Goal: Information Seeking & Learning: Learn about a topic

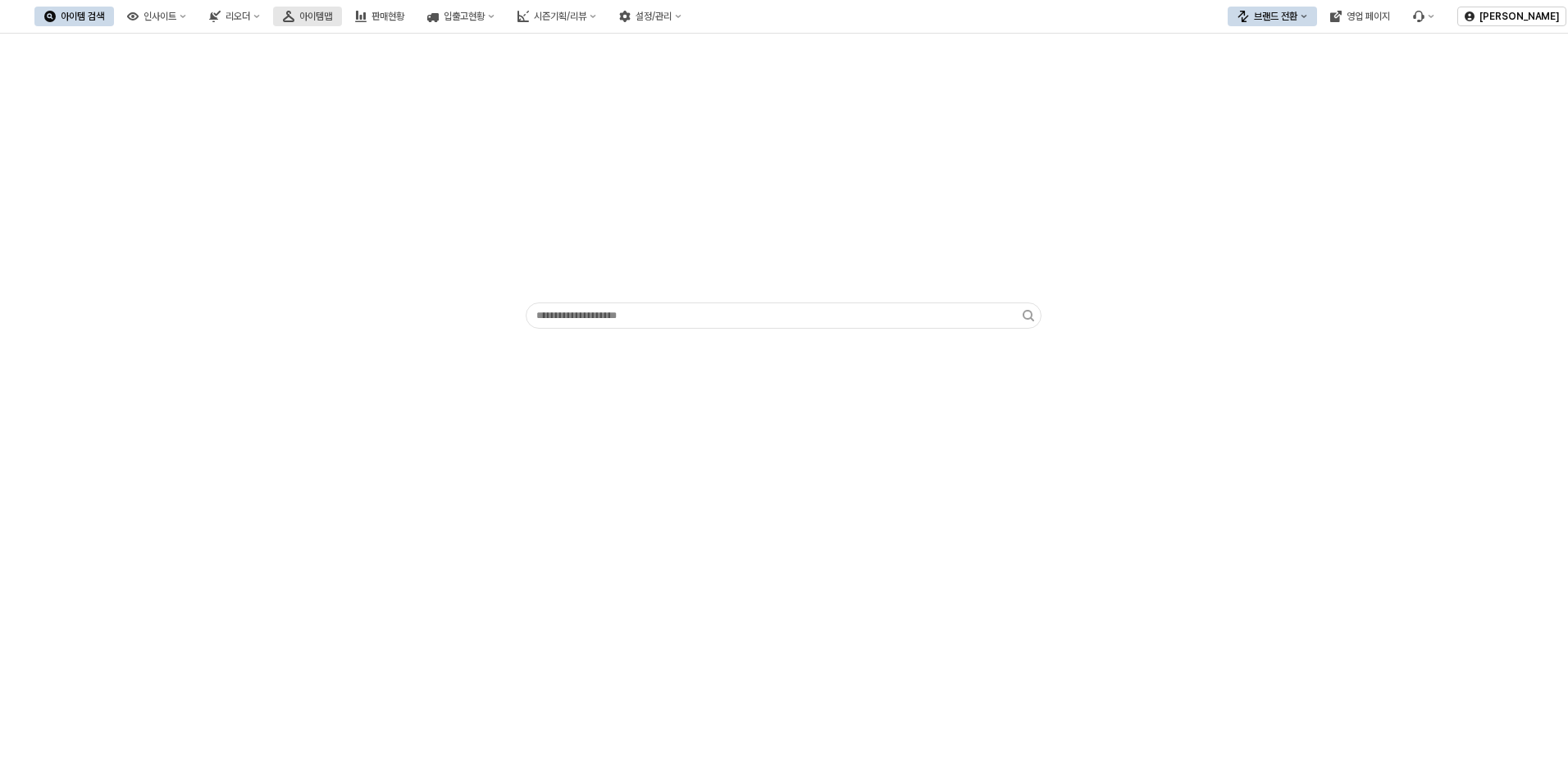
click at [332, 16] on div "아이템맵" at bounding box center [316, 16] width 33 height 11
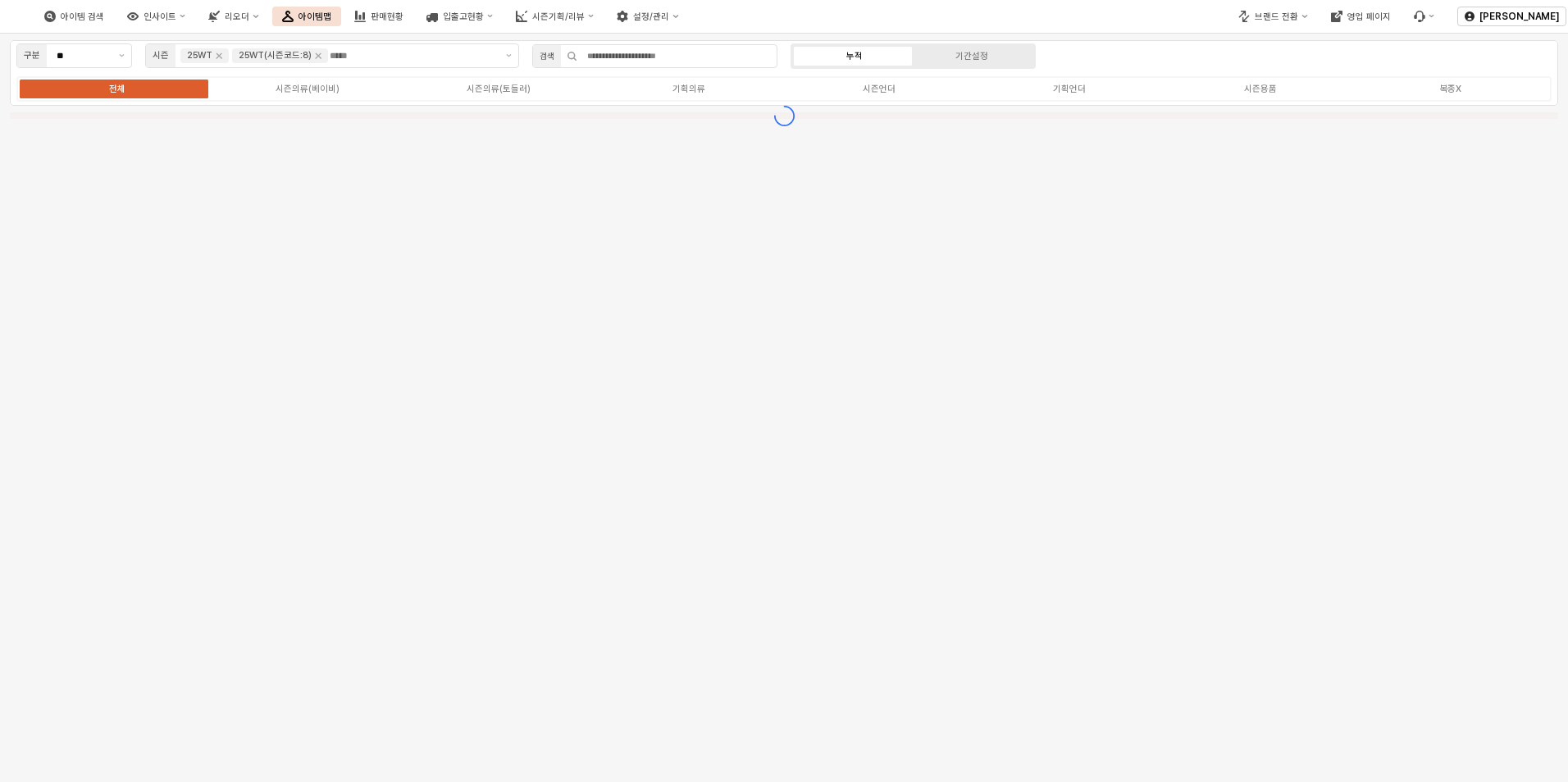
click at [404, 16] on div "판매현황" at bounding box center [387, 16] width 33 height 10
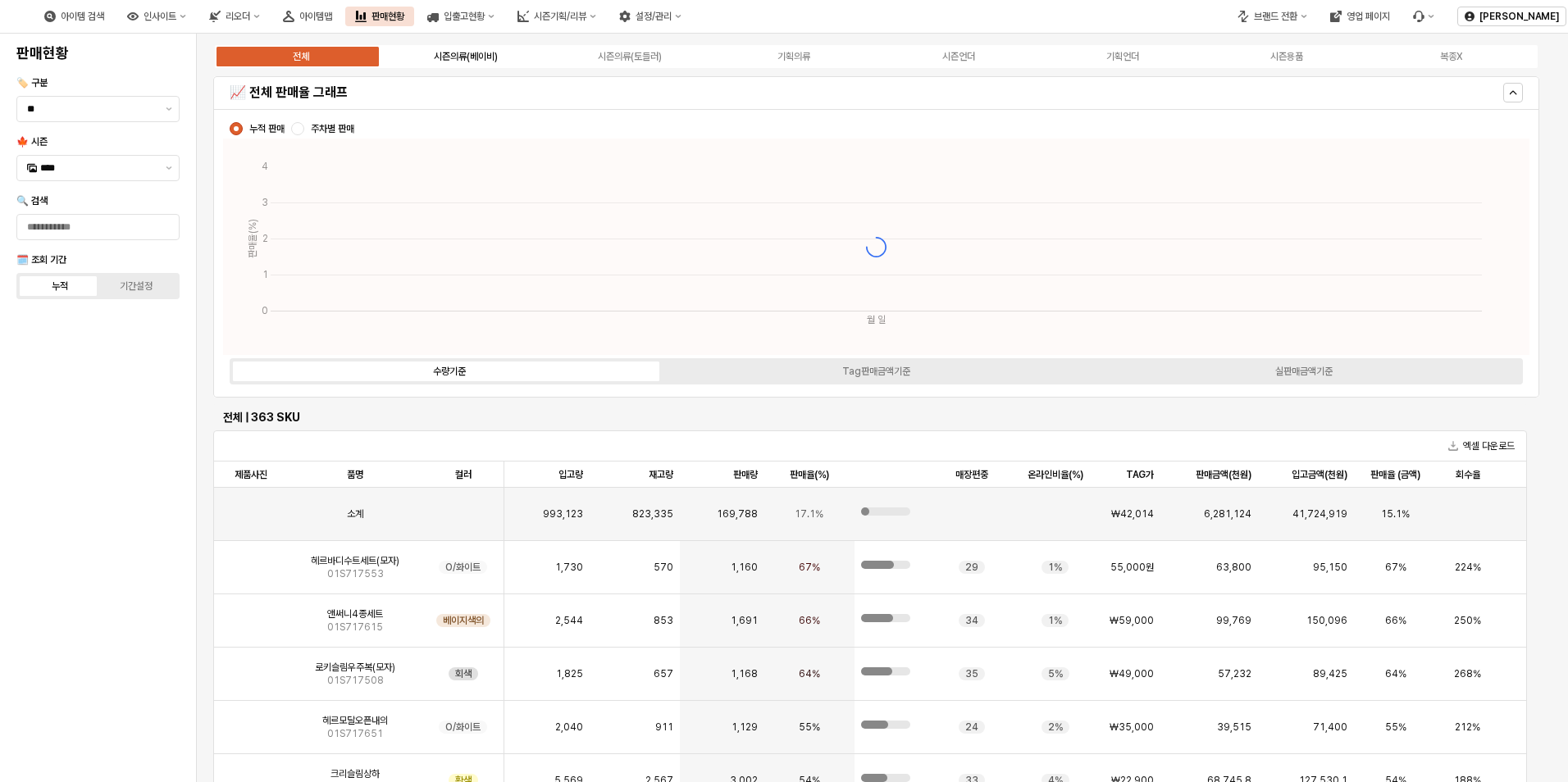
click at [448, 53] on div "시즌의류(베이비)" at bounding box center [466, 56] width 64 height 11
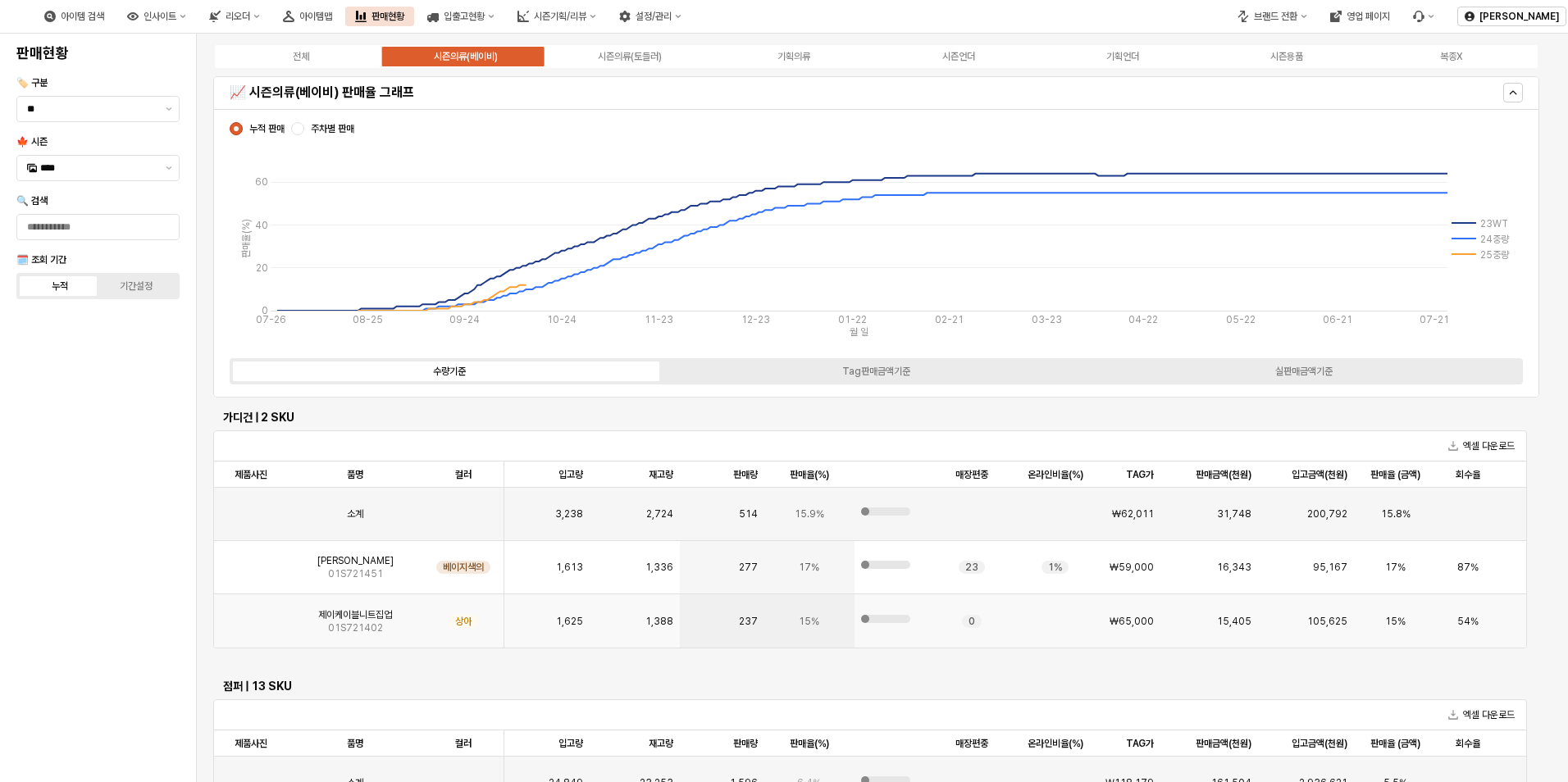
click at [251, 615] on img "앱 프레임" at bounding box center [251, 615] width 0 height 0
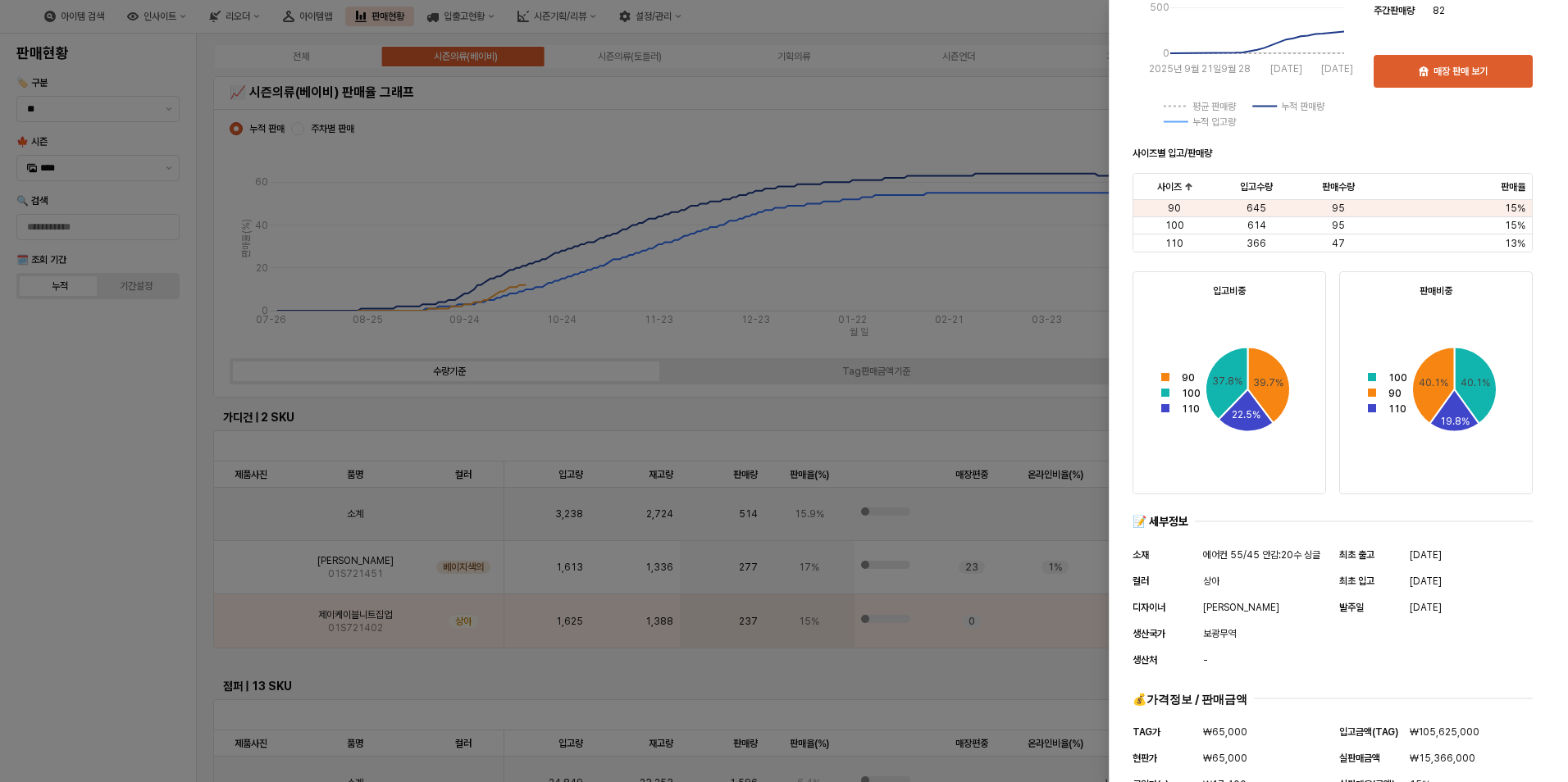
scroll to position [527, 0]
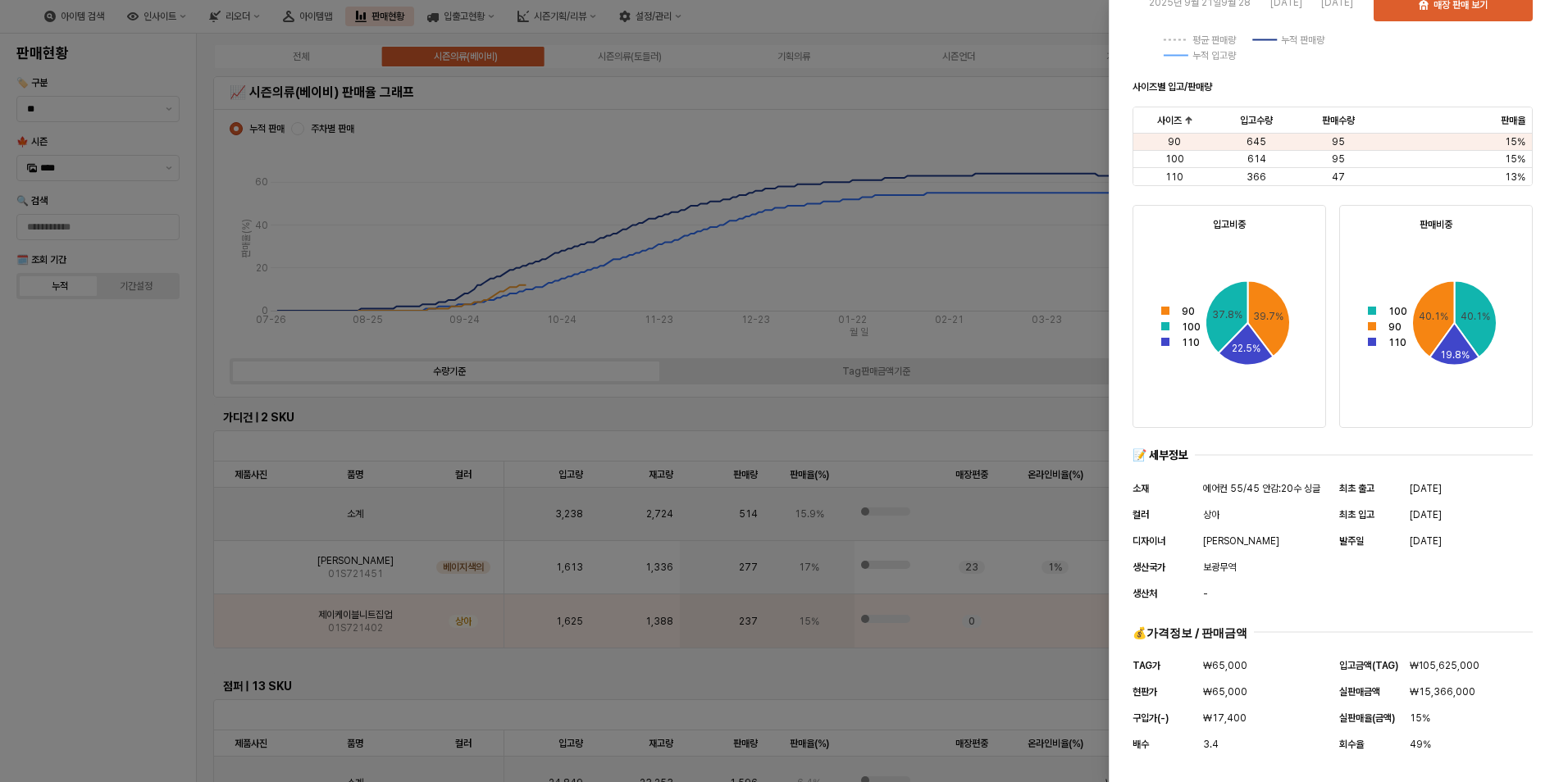
click at [923, 641] on div at bounding box center [784, 391] width 1568 height 782
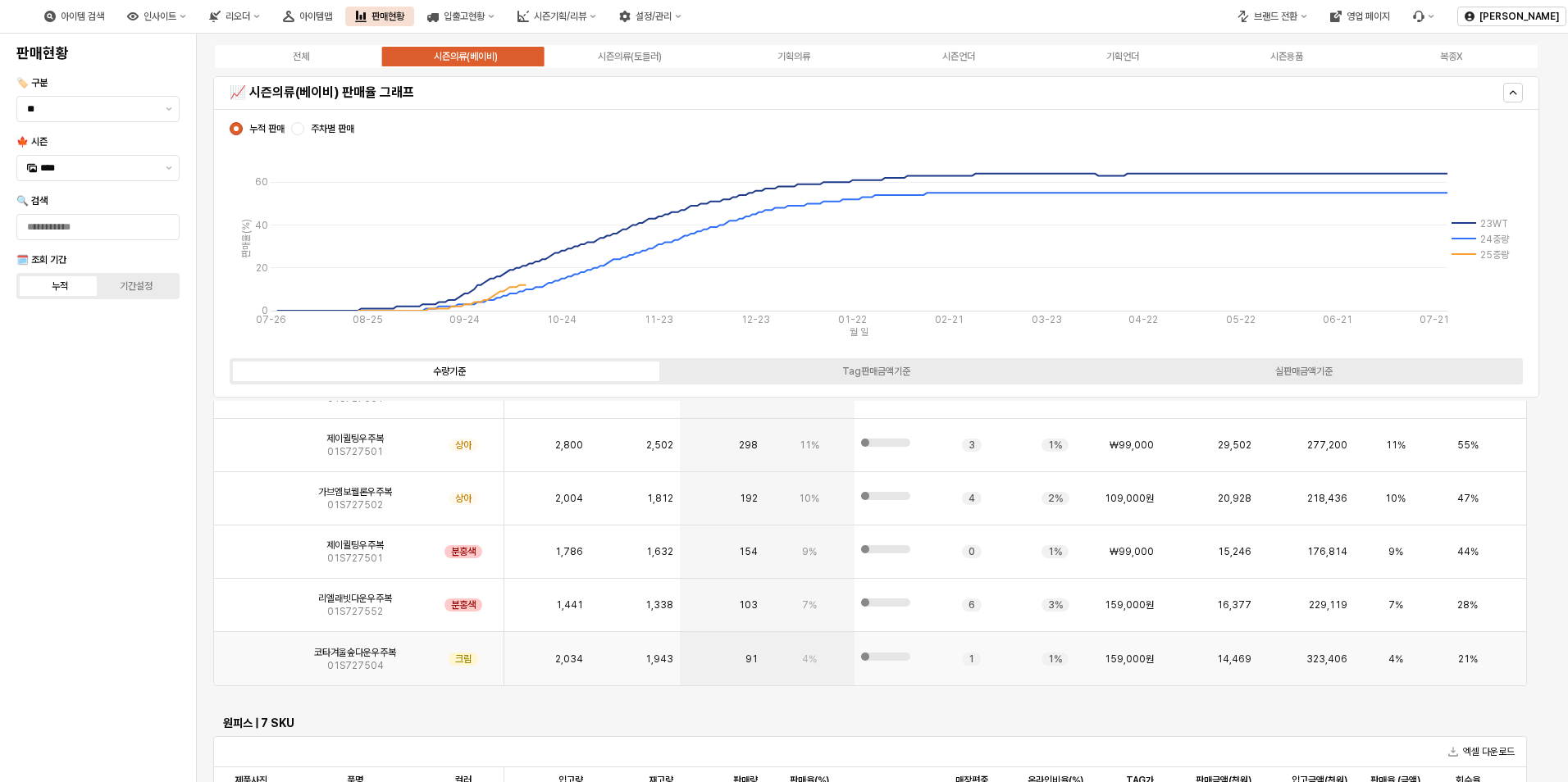
scroll to position [3477, 0]
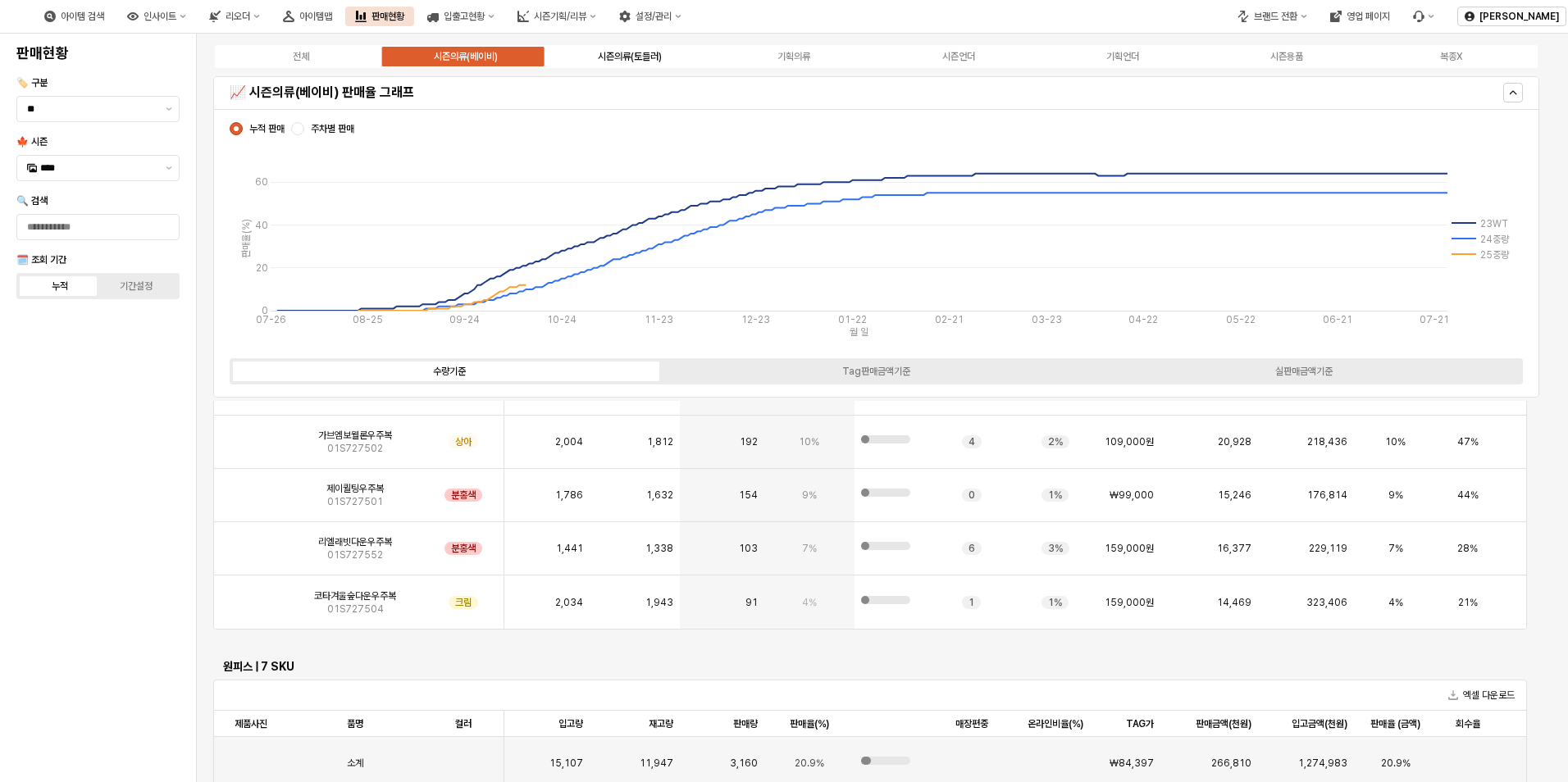
click at [630, 52] on div "시즌의류(토들러)" at bounding box center [630, 56] width 64 height 11
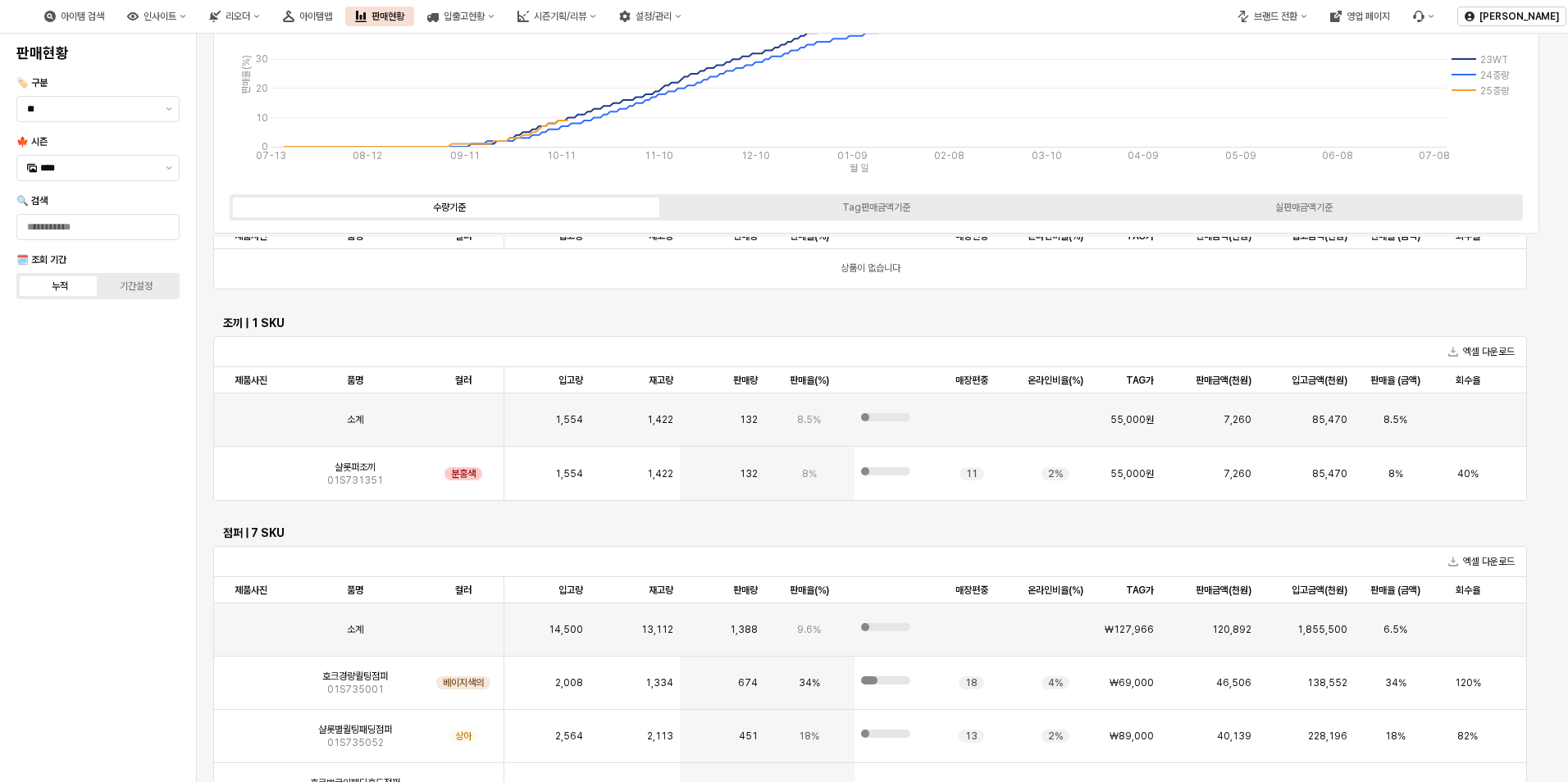
scroll to position [3661, 0]
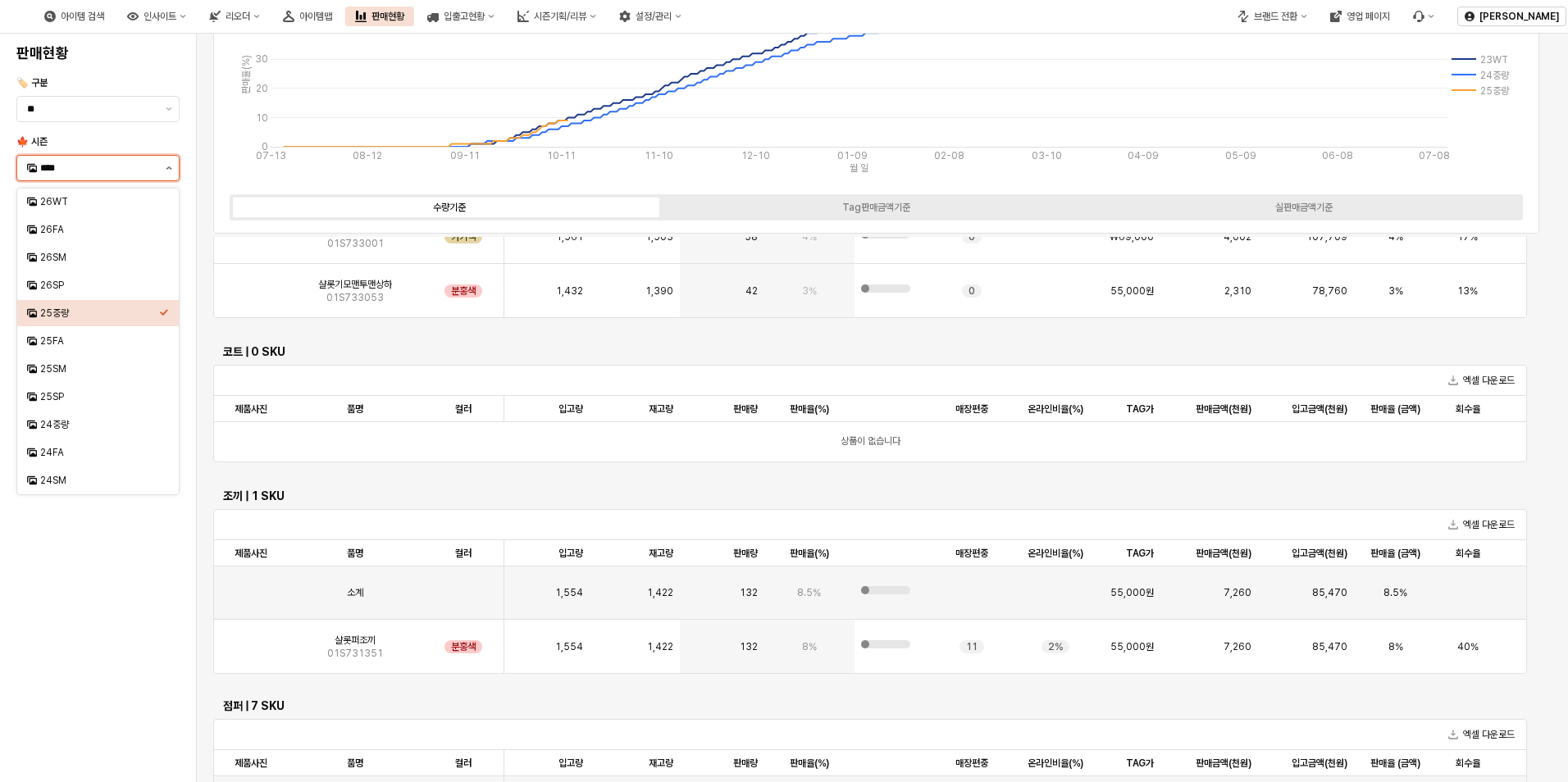
click at [169, 156] on button "제안 사항 표시" at bounding box center [169, 168] width 20 height 25
click at [96, 345] on div "25FA" at bounding box center [100, 341] width 119 height 13
type input "****"
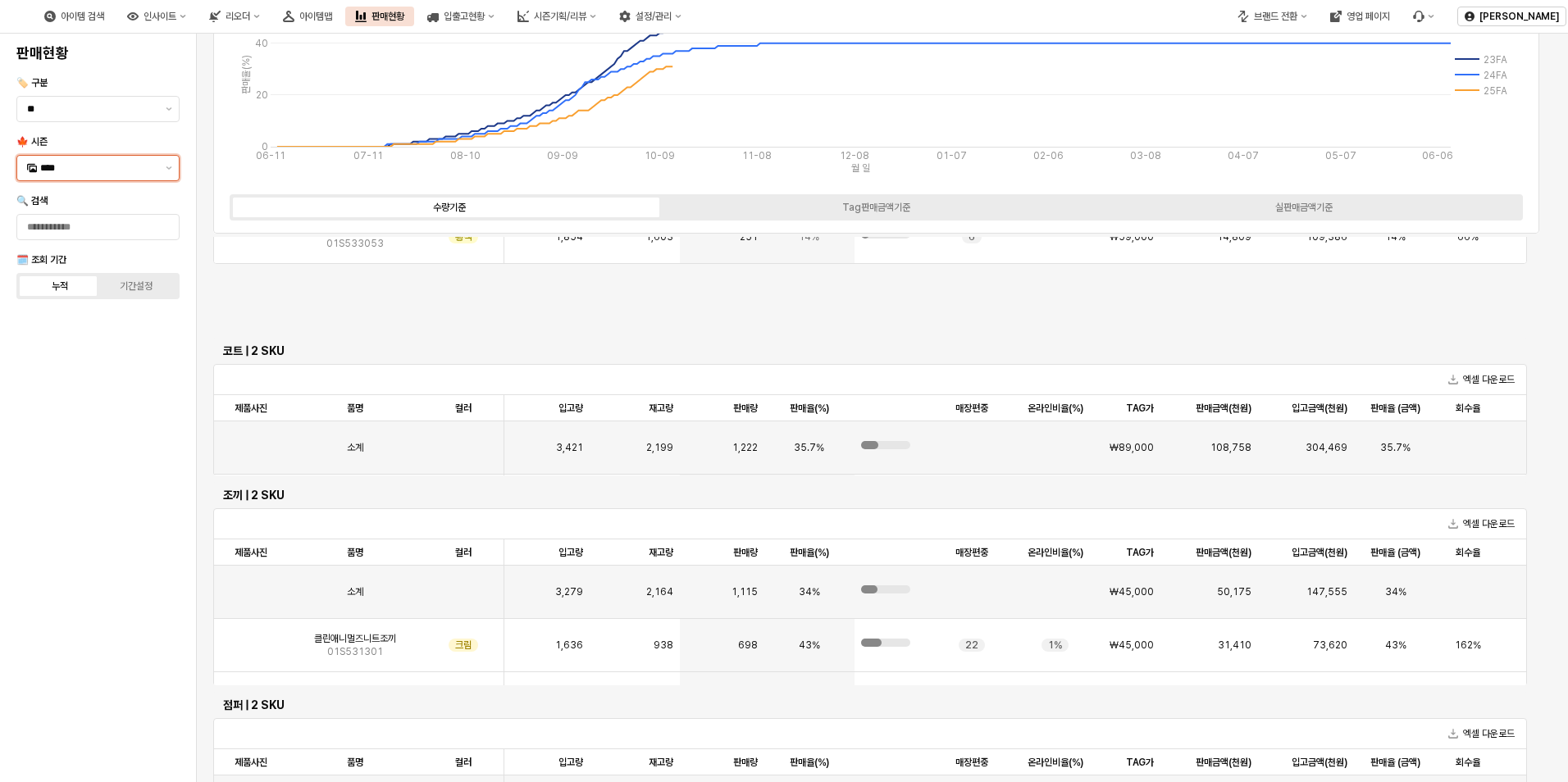
scroll to position [3609, 0]
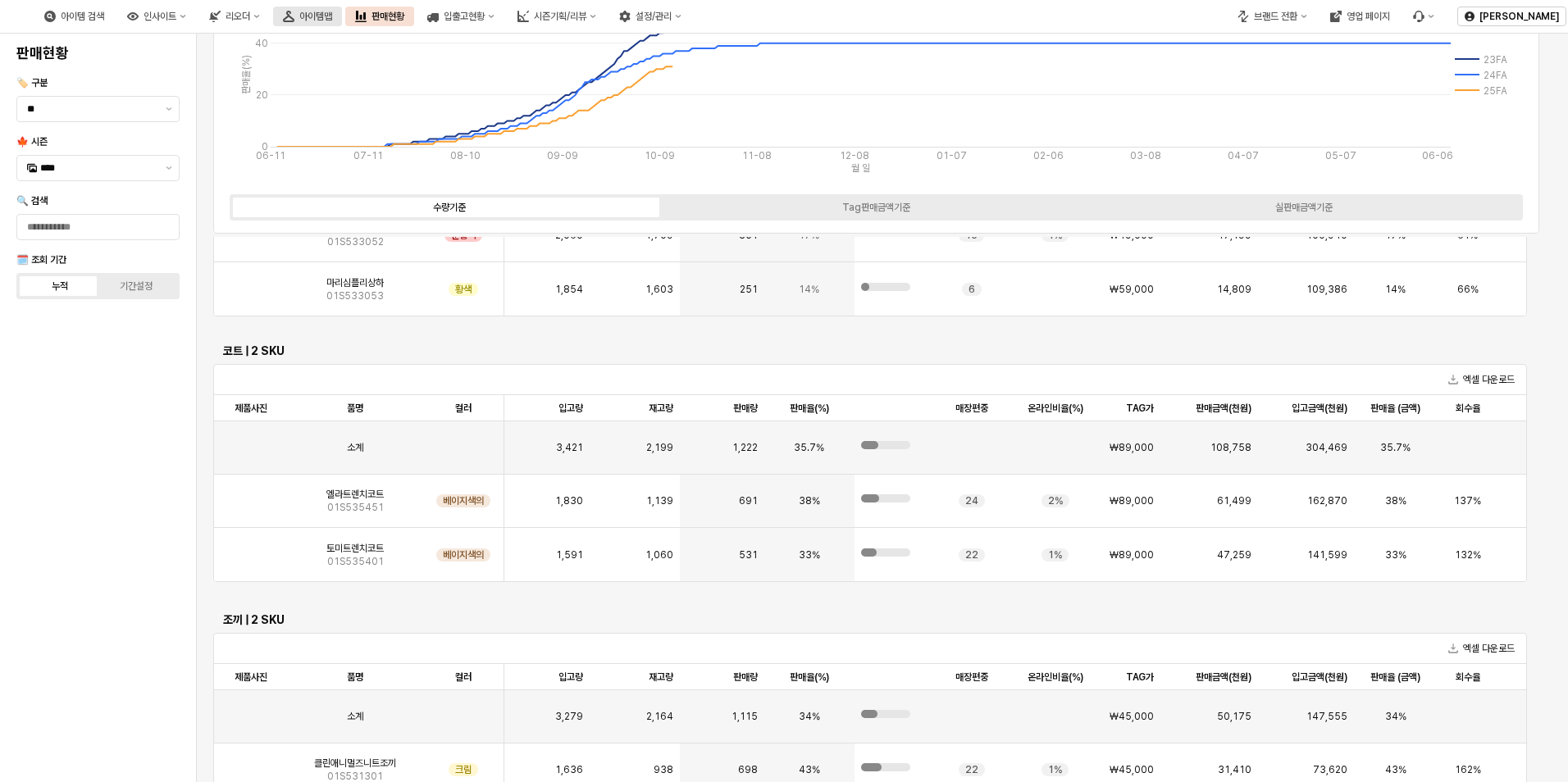
click at [332, 19] on div "아이템맵" at bounding box center [316, 16] width 33 height 11
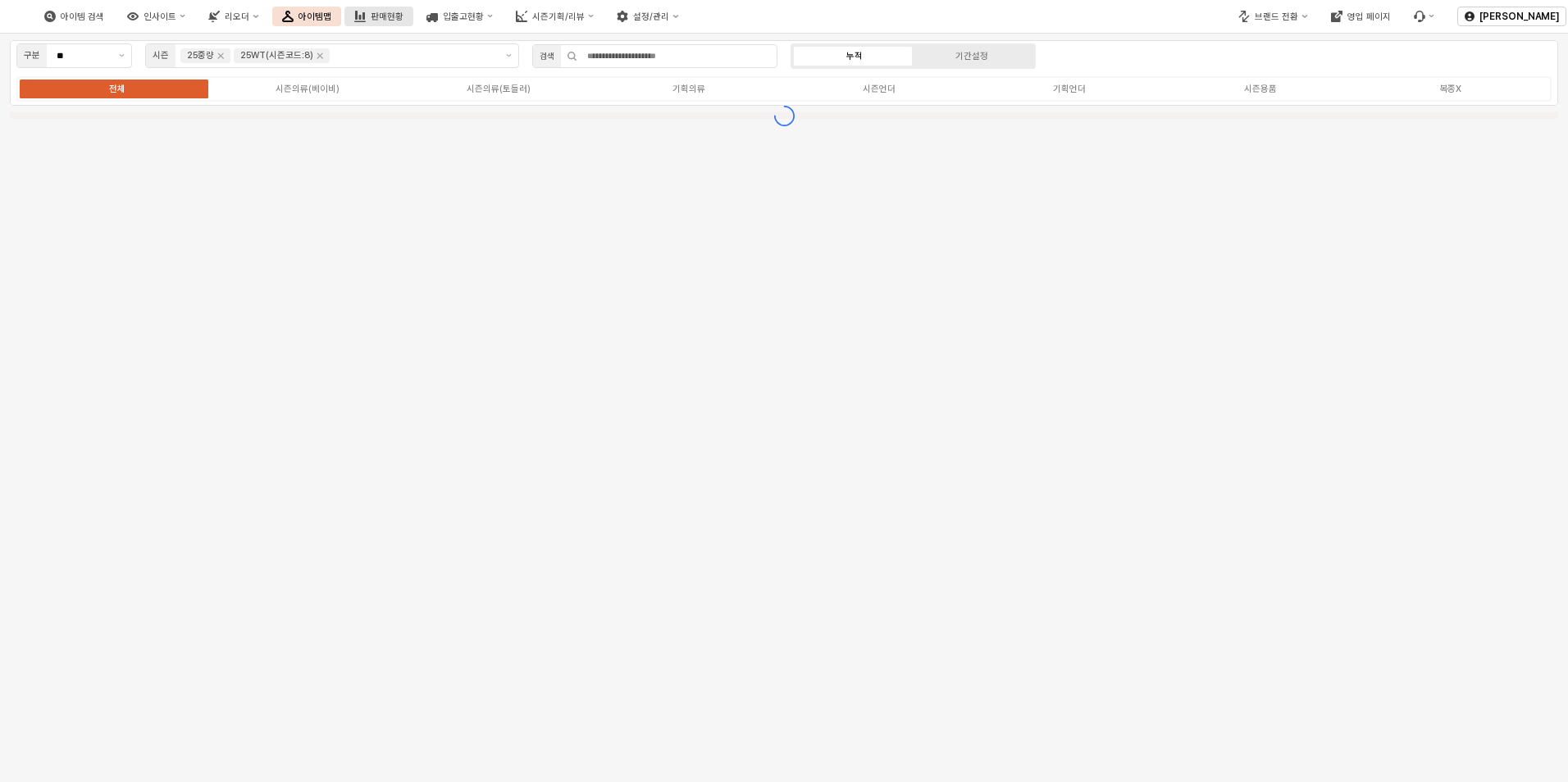
click at [404, 15] on div "판매현황" at bounding box center [387, 16] width 33 height 10
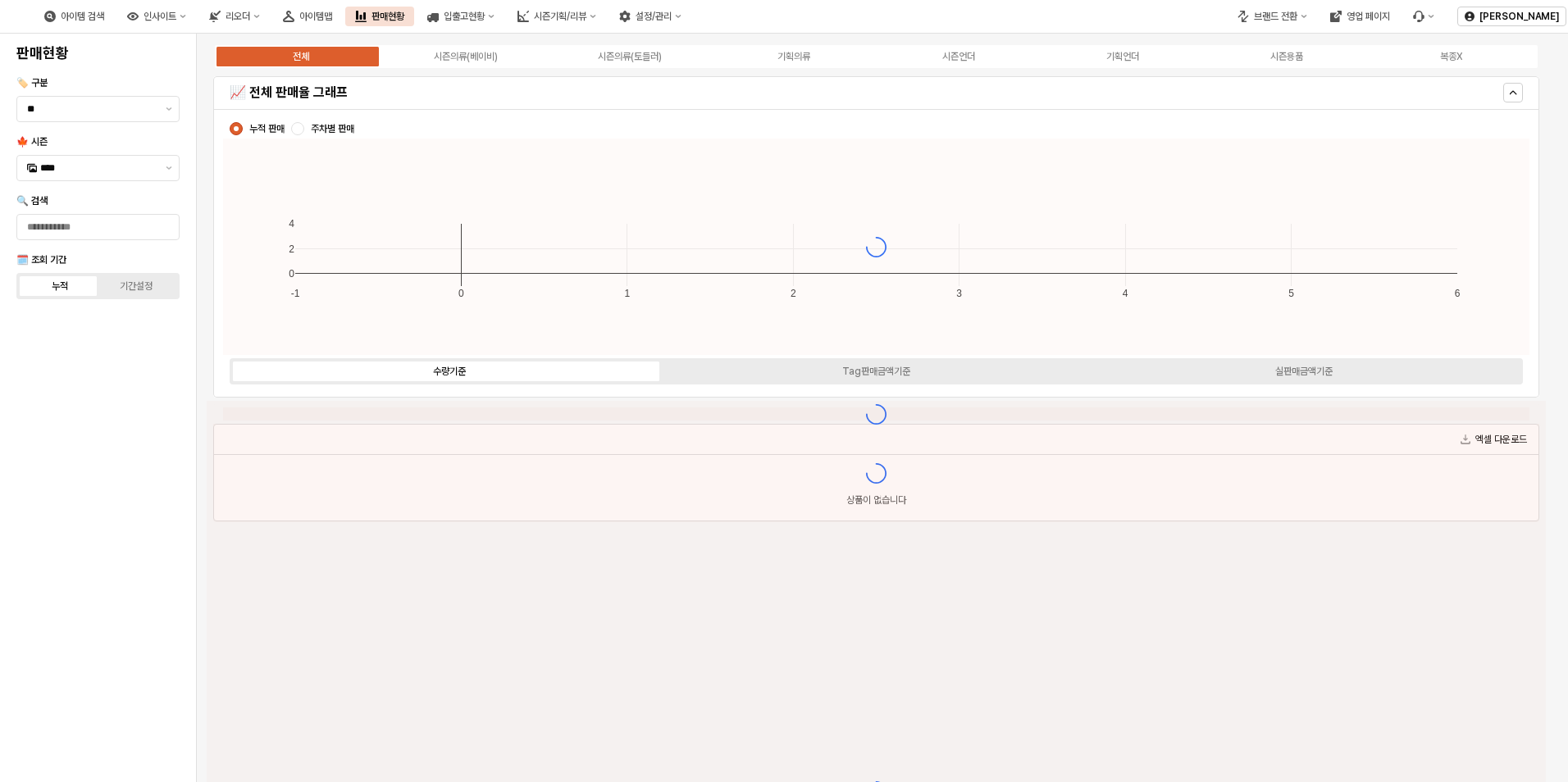
click at [478, 64] on div "전체 시즌의류(베이비) 시즌의류(토들러) 기획의류 시즌언더 기획언더 시즌용품 복종X" at bounding box center [876, 56] width 1327 height 26
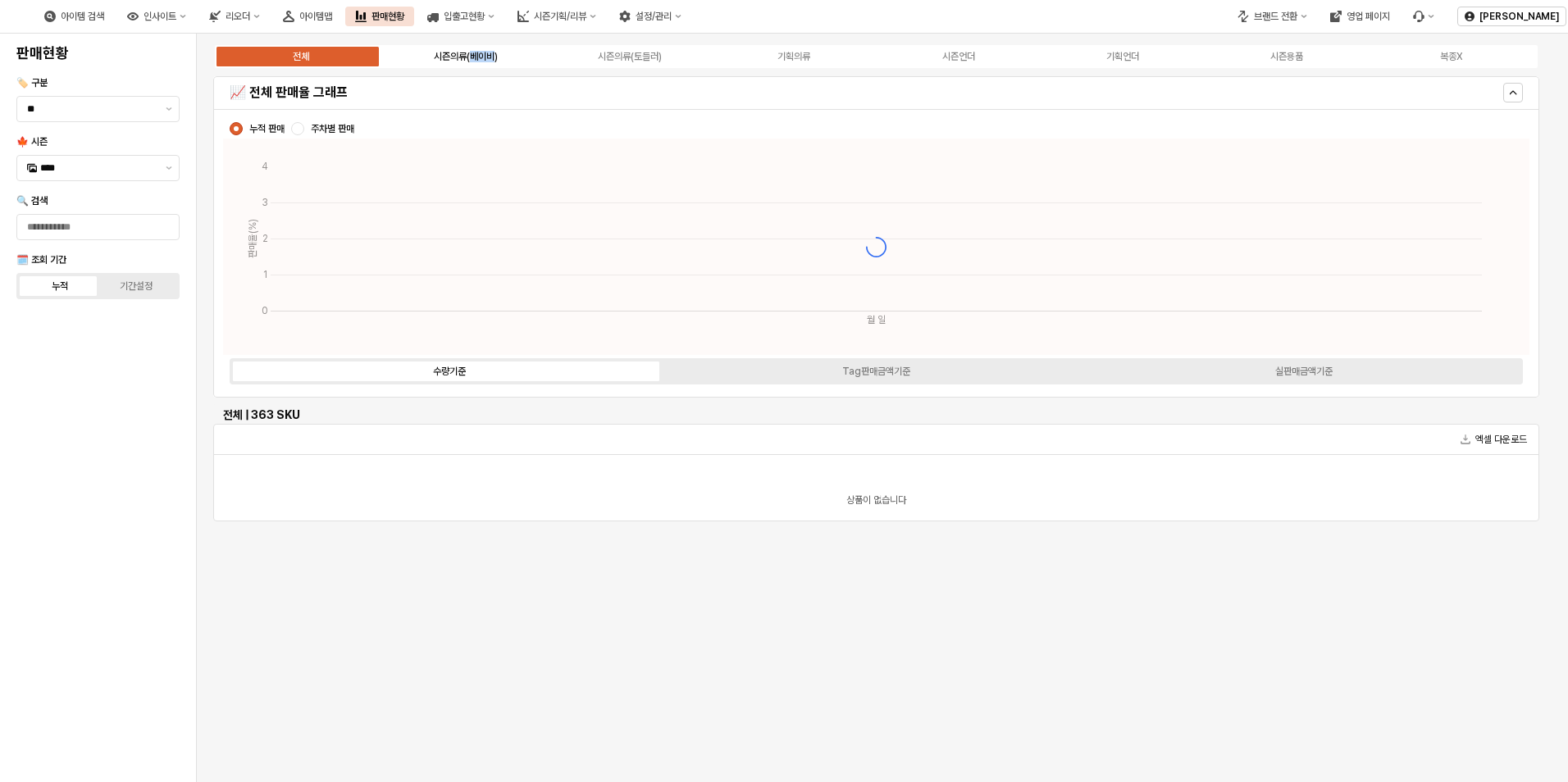
click at [478, 62] on label "시즌의류(베이비)" at bounding box center [465, 56] width 164 height 15
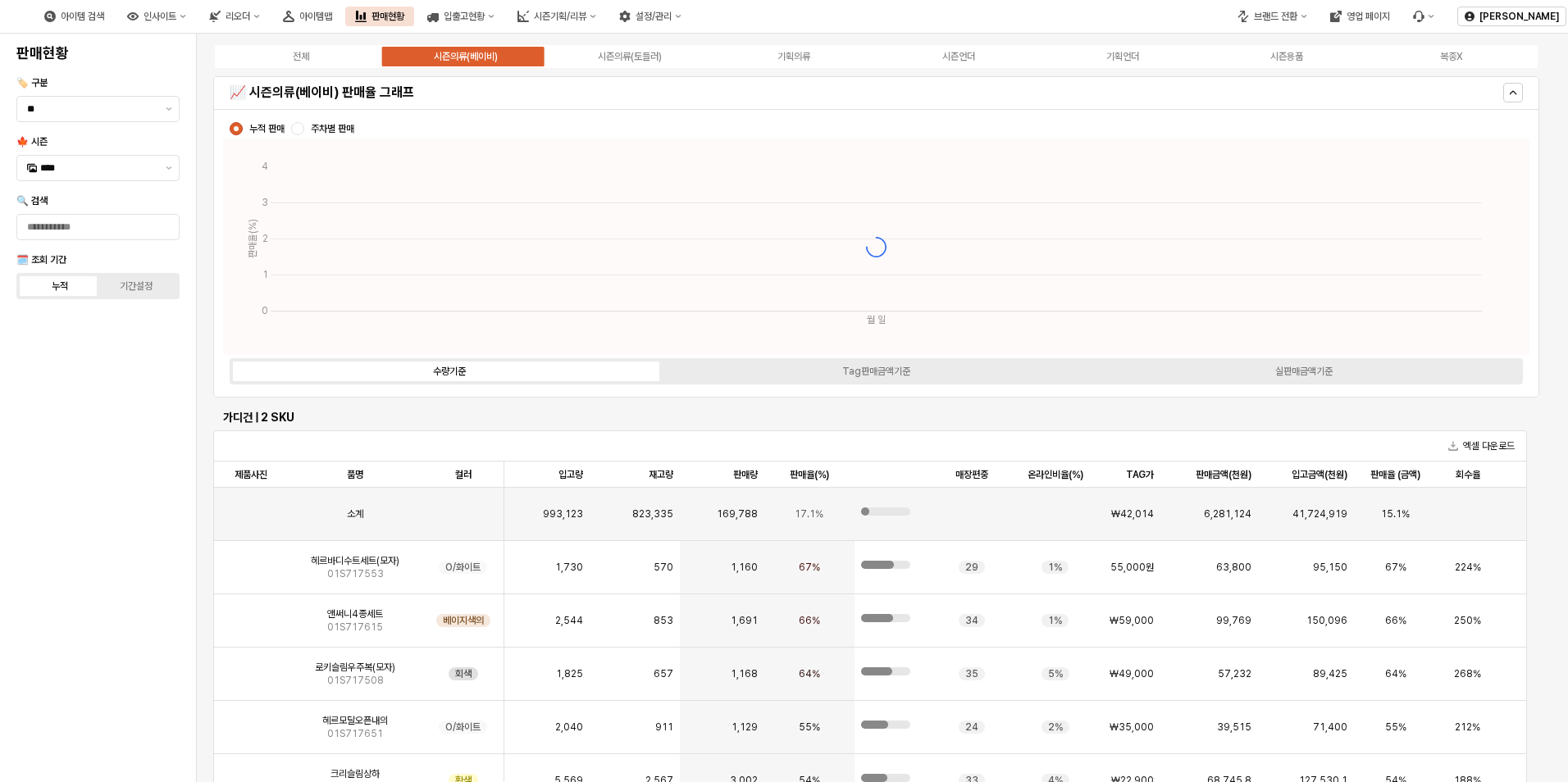
drag, startPoint x: 478, startPoint y: 62, endPoint x: 422, endPoint y: 59, distance: 56.1
click at [422, 59] on label "시즌의류(베이비)" at bounding box center [465, 56] width 164 height 15
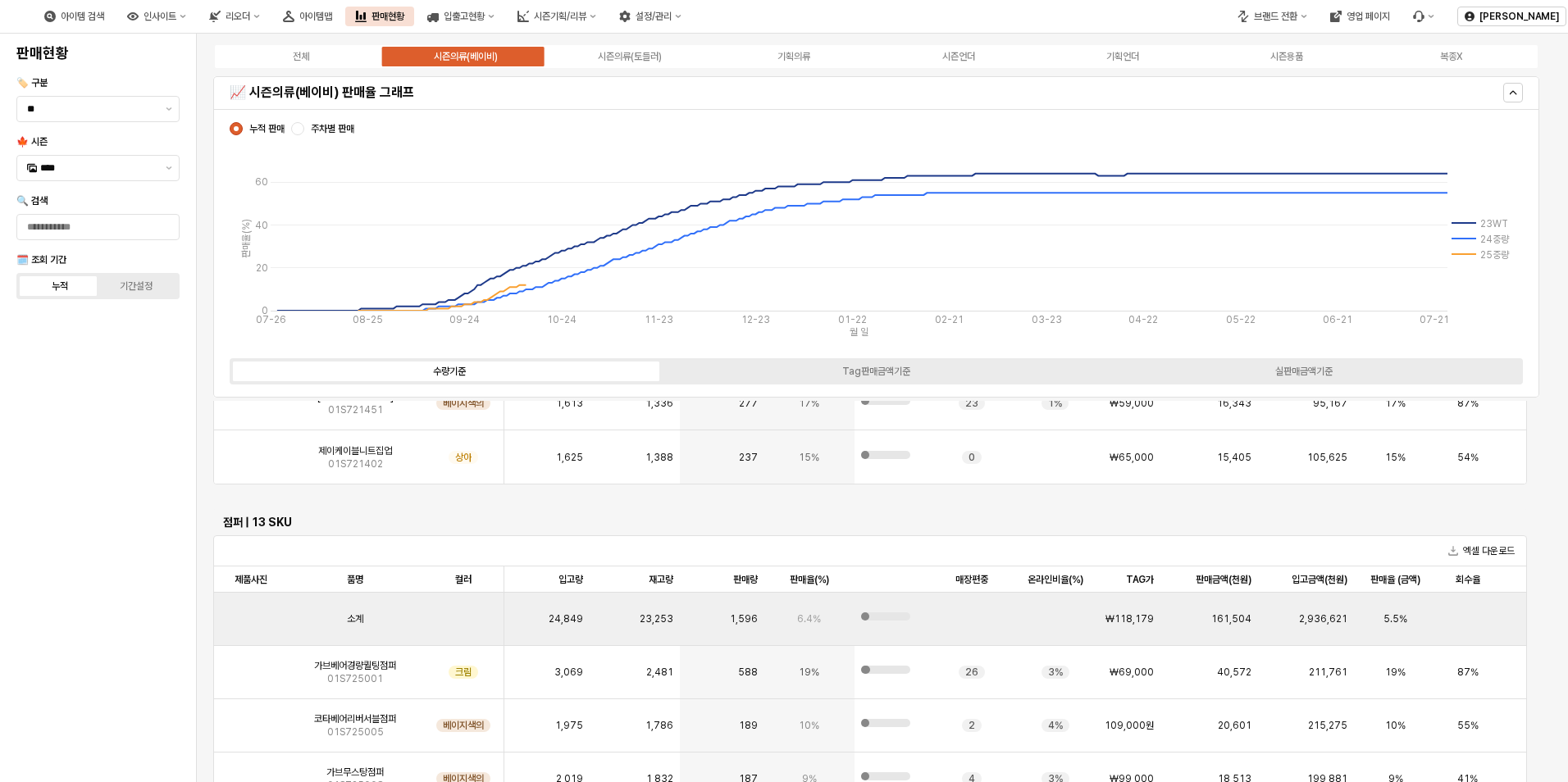
scroll to position [82, 0]
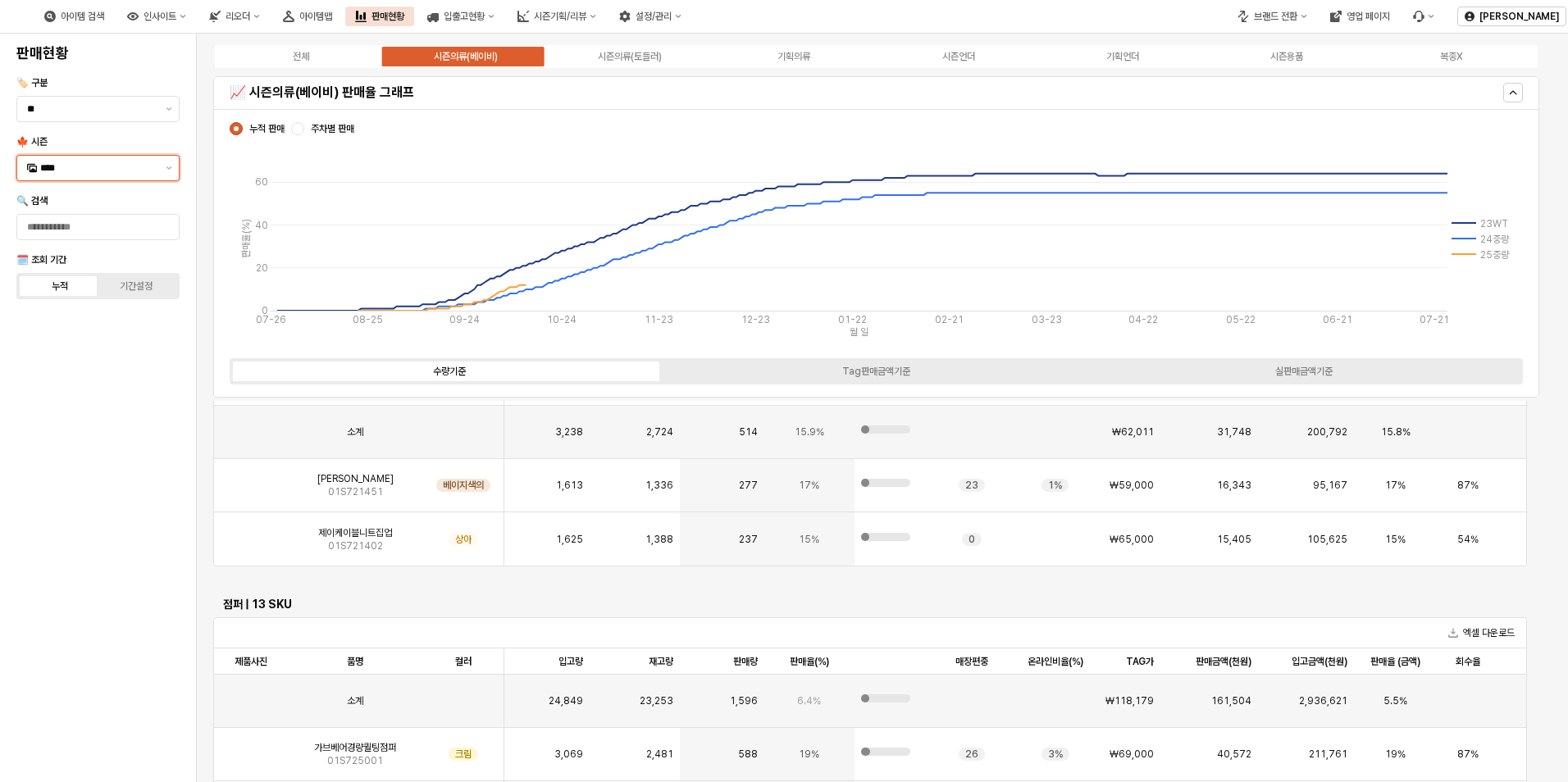
click at [129, 166] on input "****" at bounding box center [98, 167] width 116 height 16
click at [123, 350] on div "25FA" at bounding box center [97, 341] width 161 height 26
type input "****"
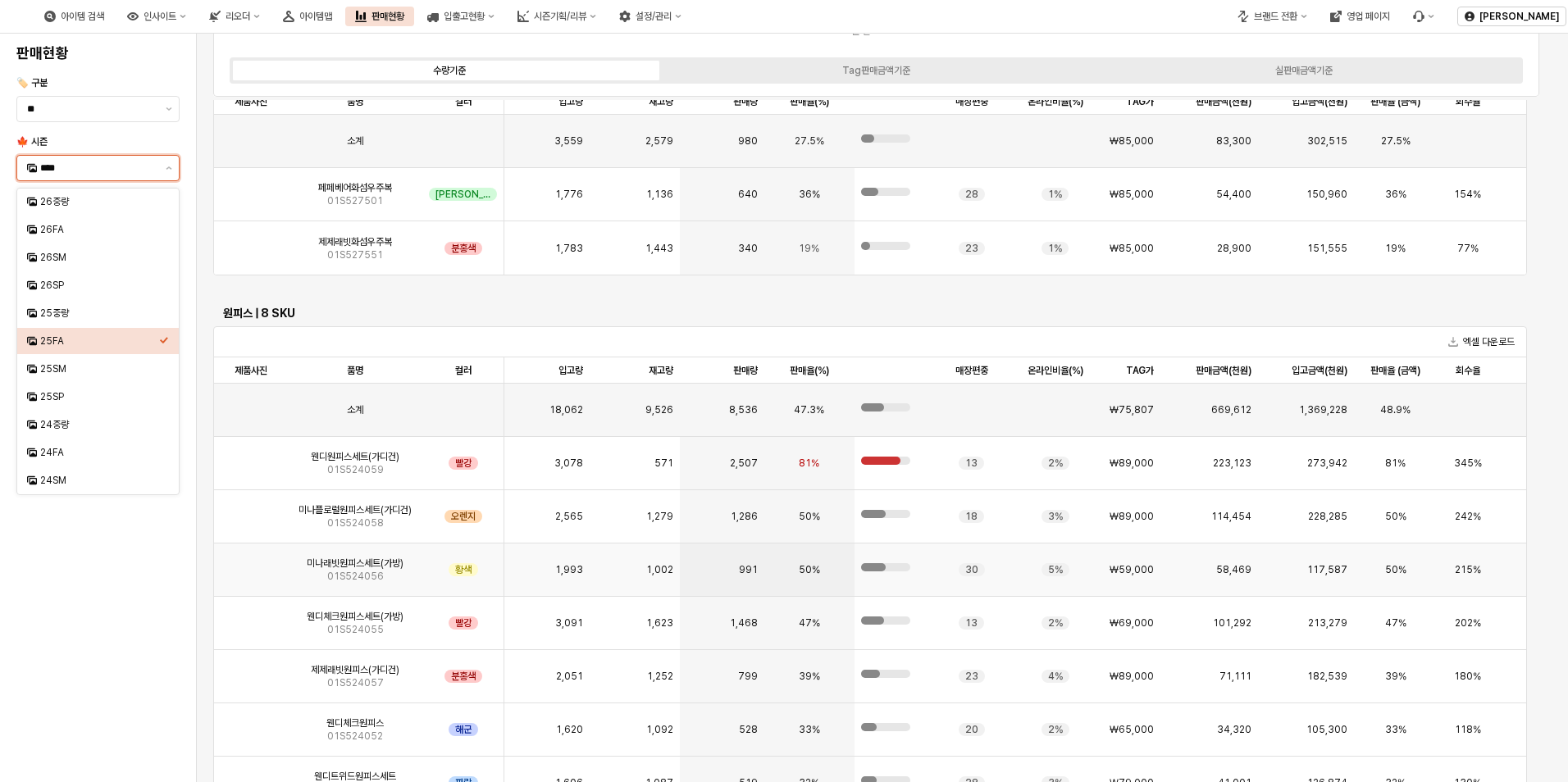
scroll to position [328, 0]
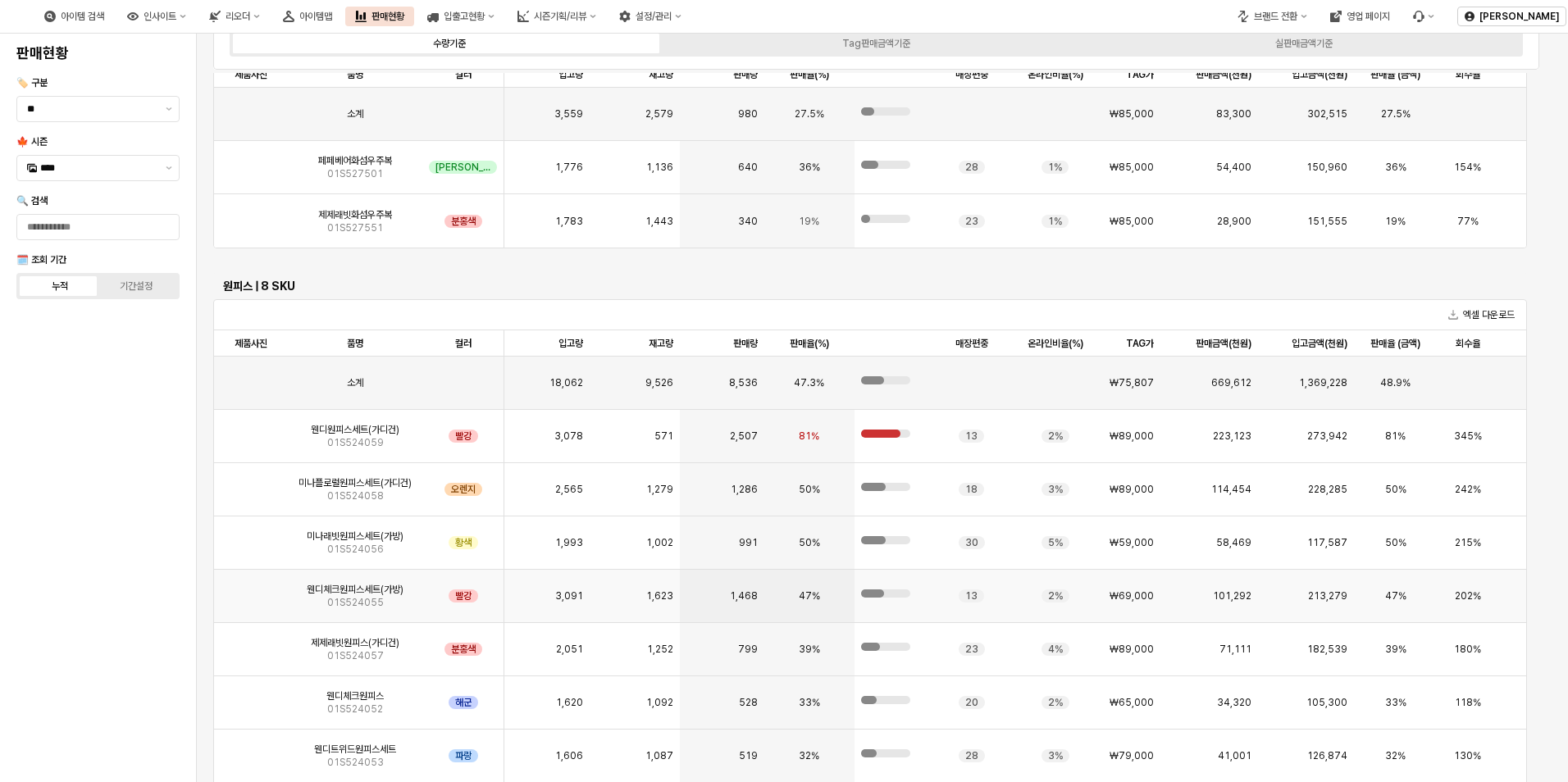
click at [251, 590] on img "앱 프레임" at bounding box center [251, 590] width 0 height 0
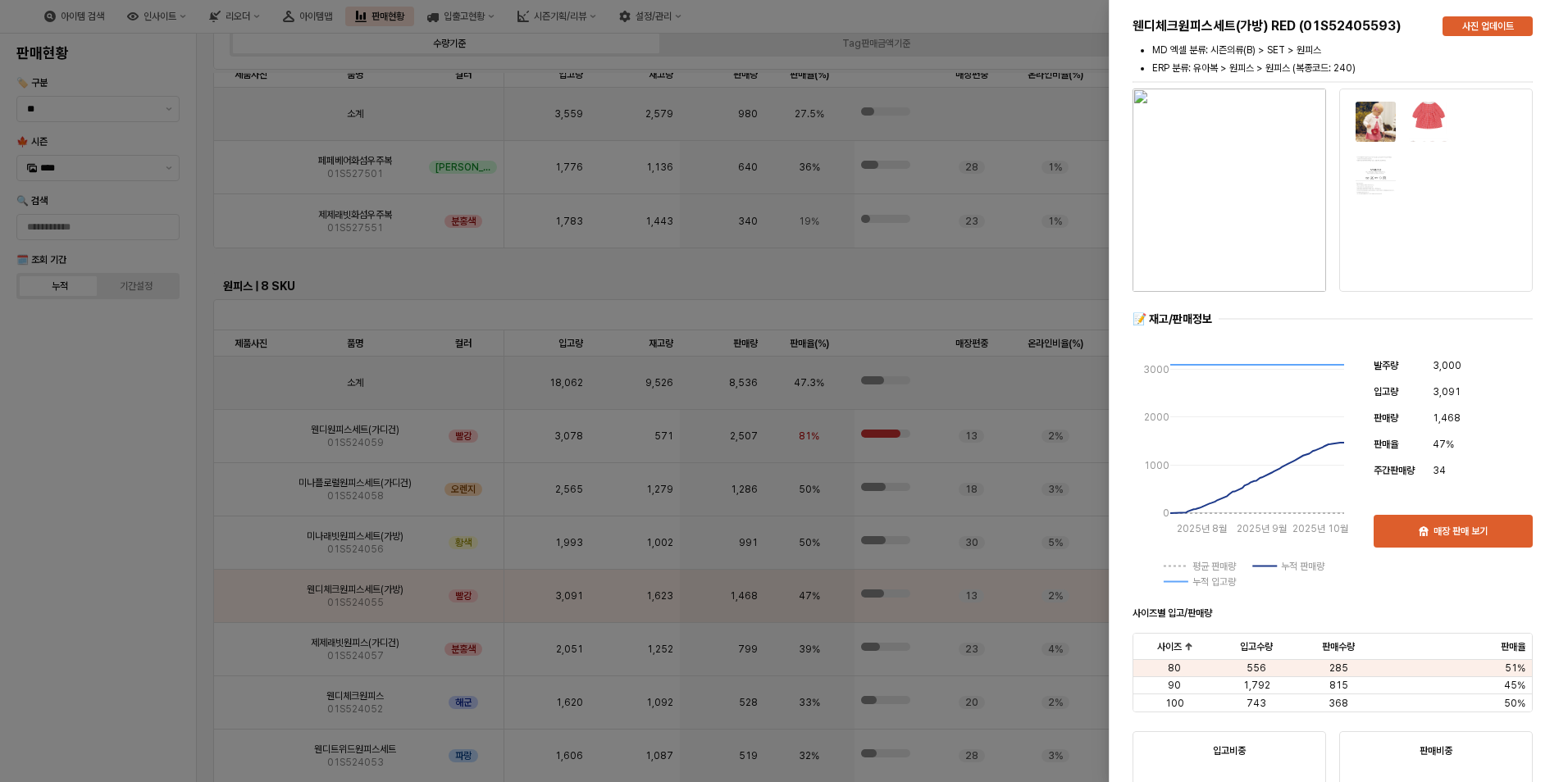
click at [130, 611] on div at bounding box center [784, 391] width 1568 height 782
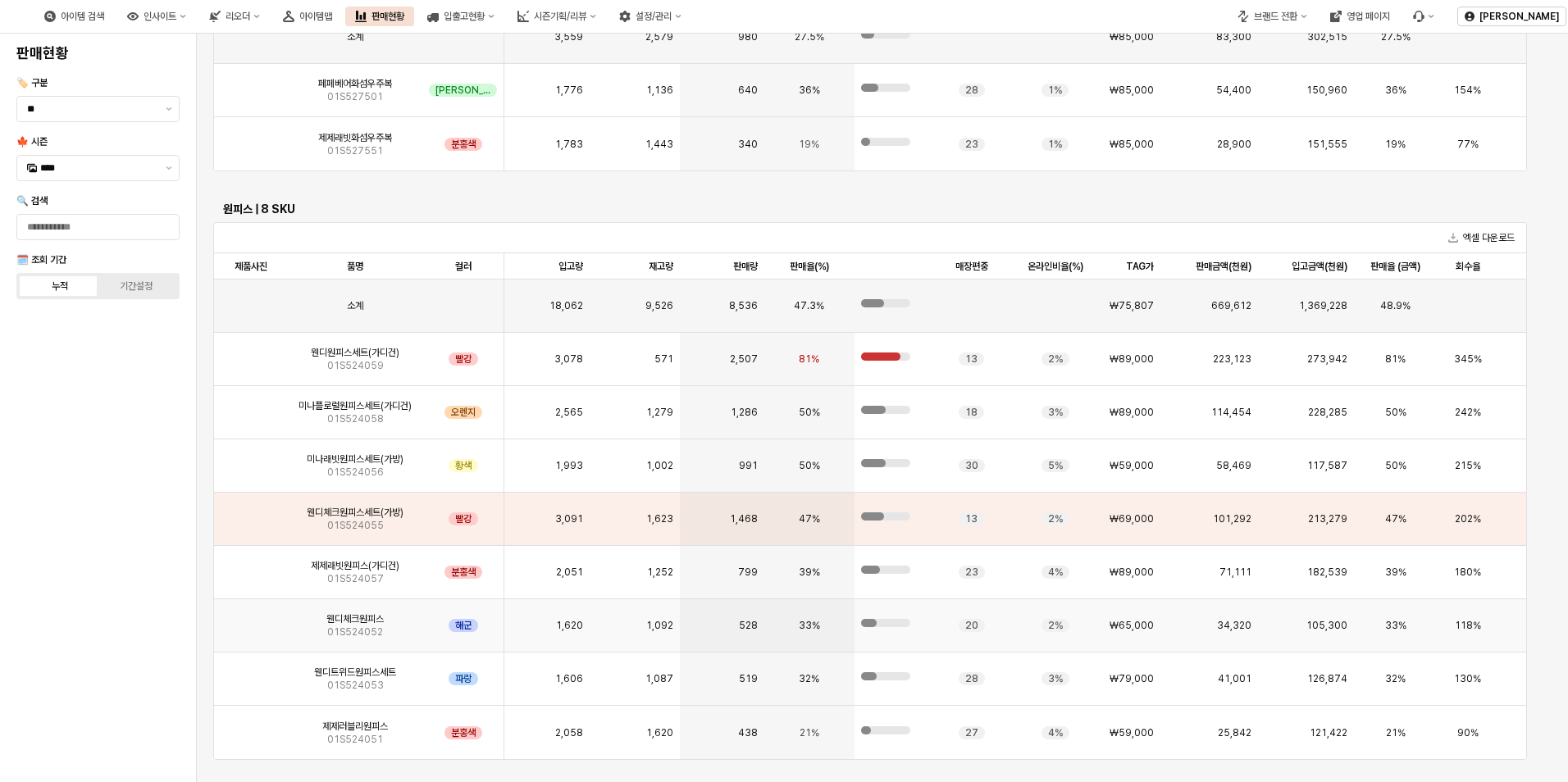
scroll to position [406, 0]
click at [251, 565] on img "앱 프레임" at bounding box center [251, 565] width 0 height 0
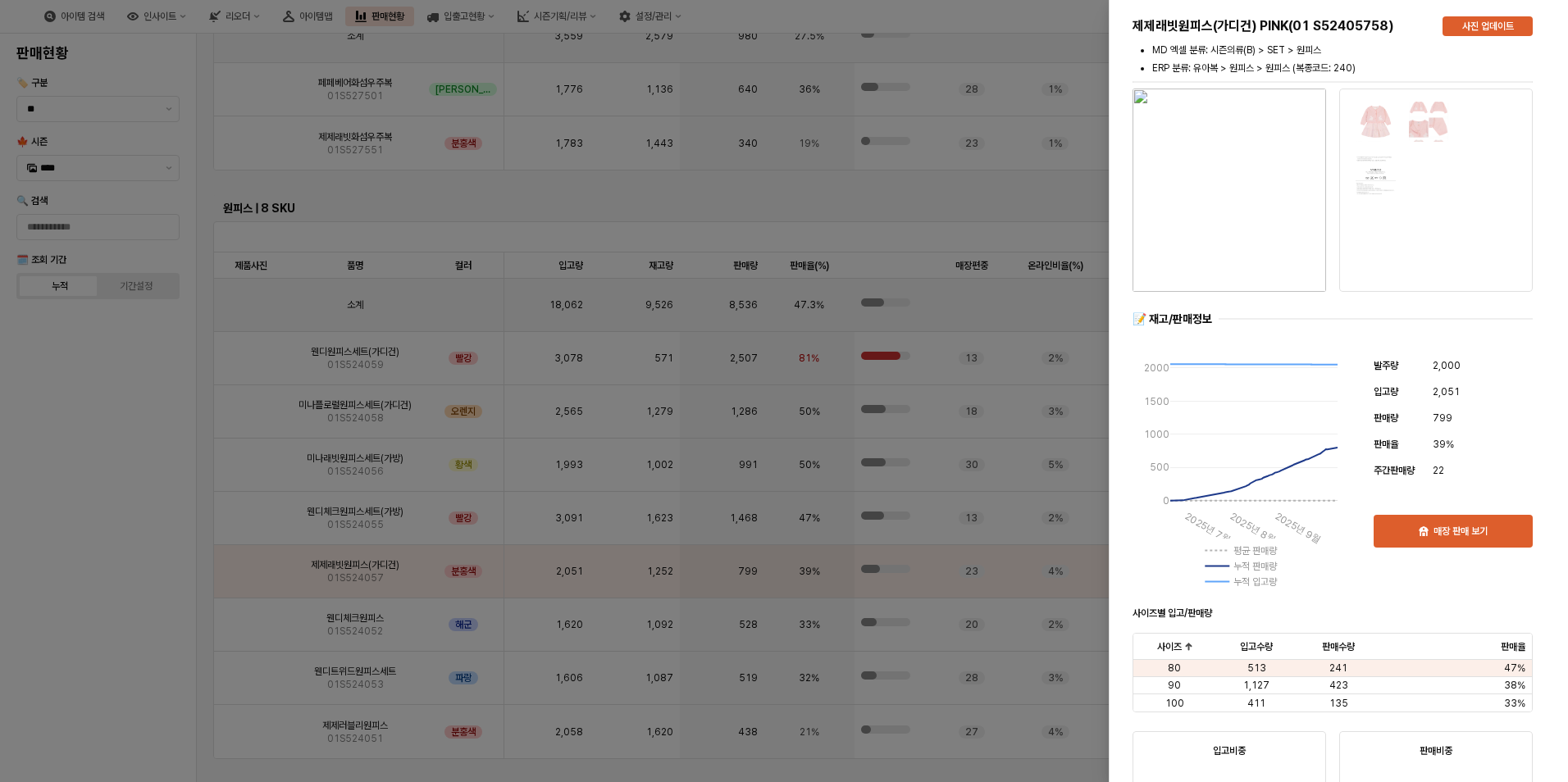
click at [185, 589] on div at bounding box center [784, 391] width 1568 height 782
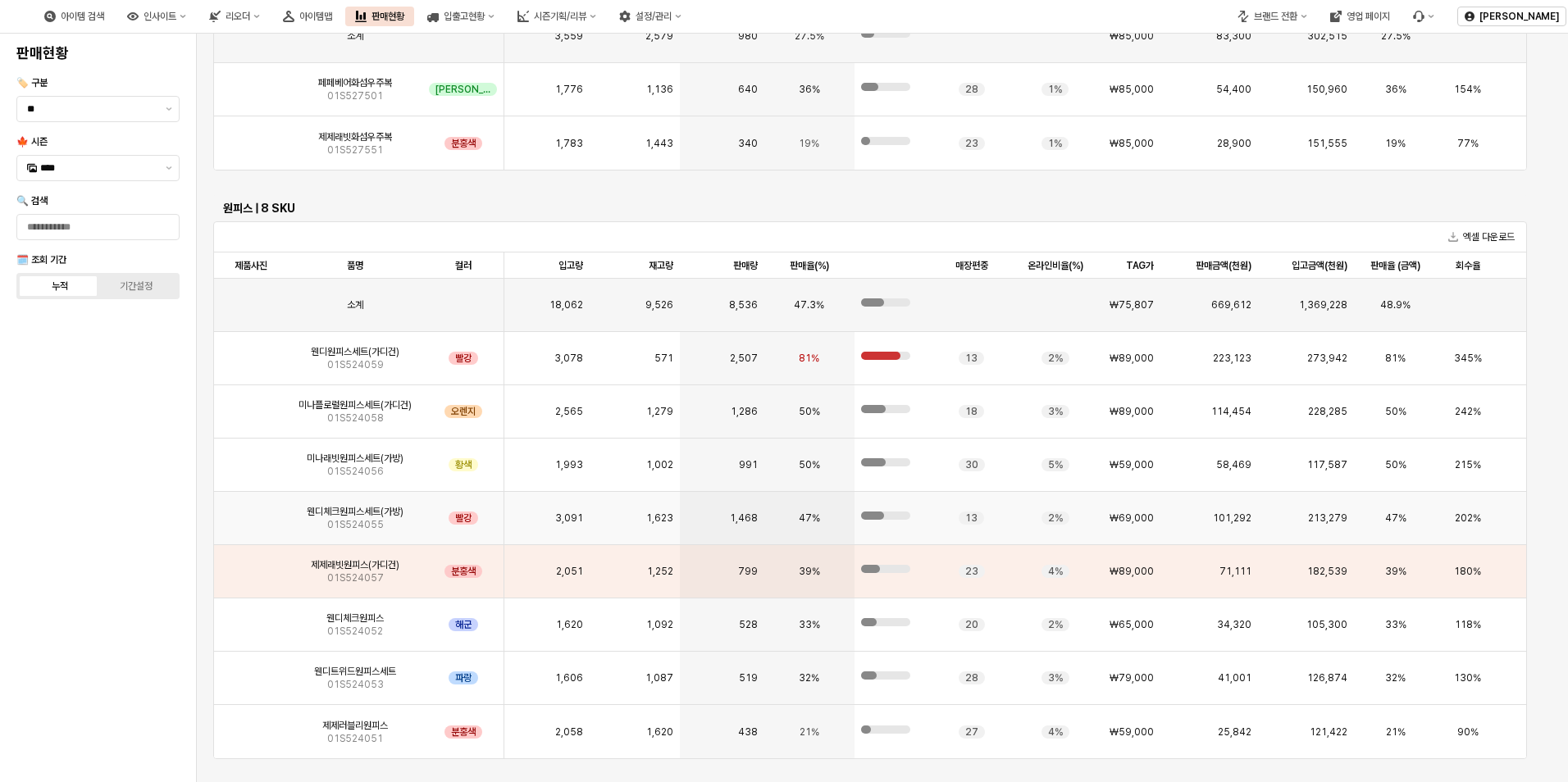
click at [251, 511] on img "앱 프레임" at bounding box center [251, 511] width 0 height 0
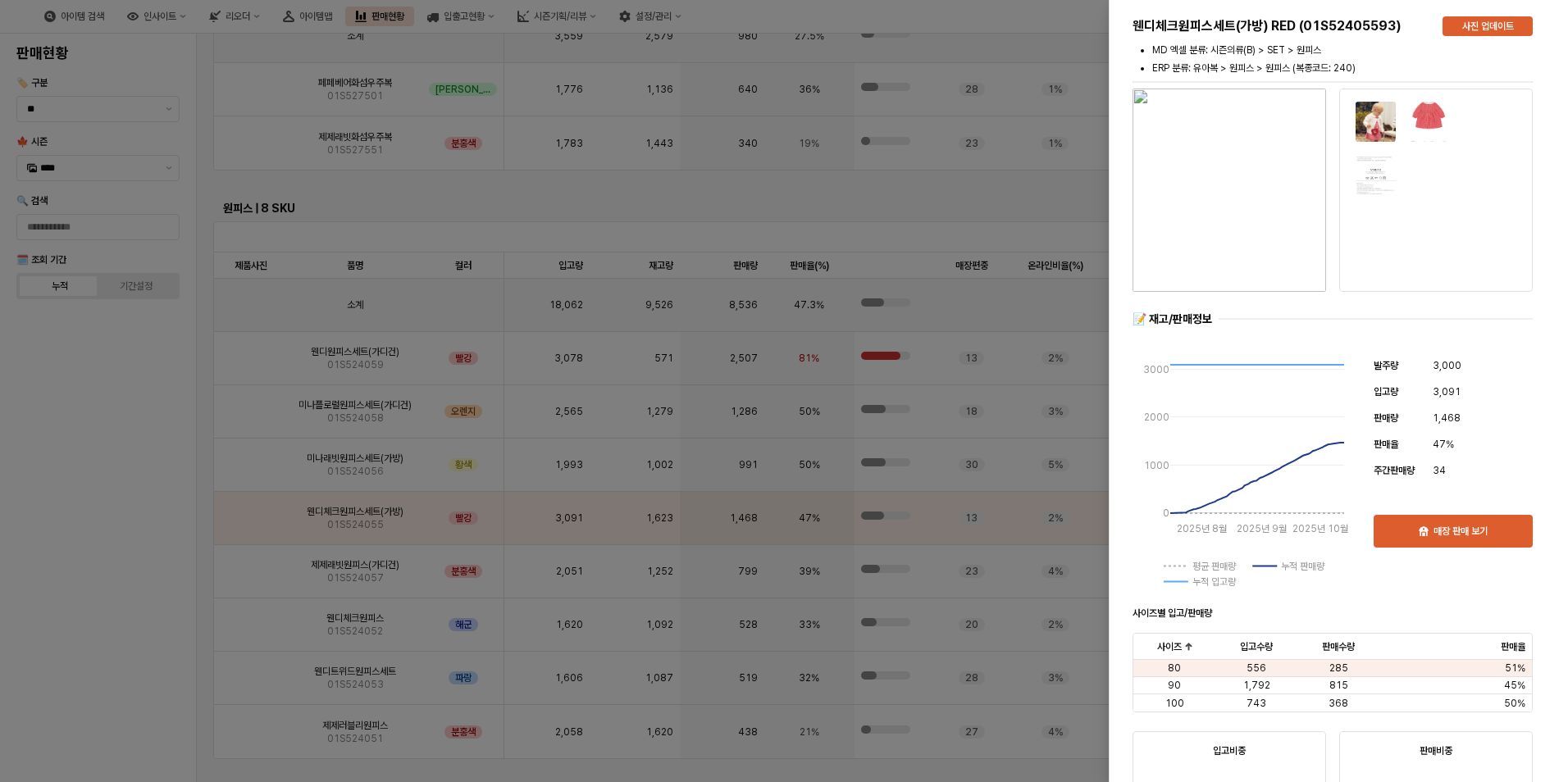
click at [160, 541] on div at bounding box center [784, 391] width 1568 height 782
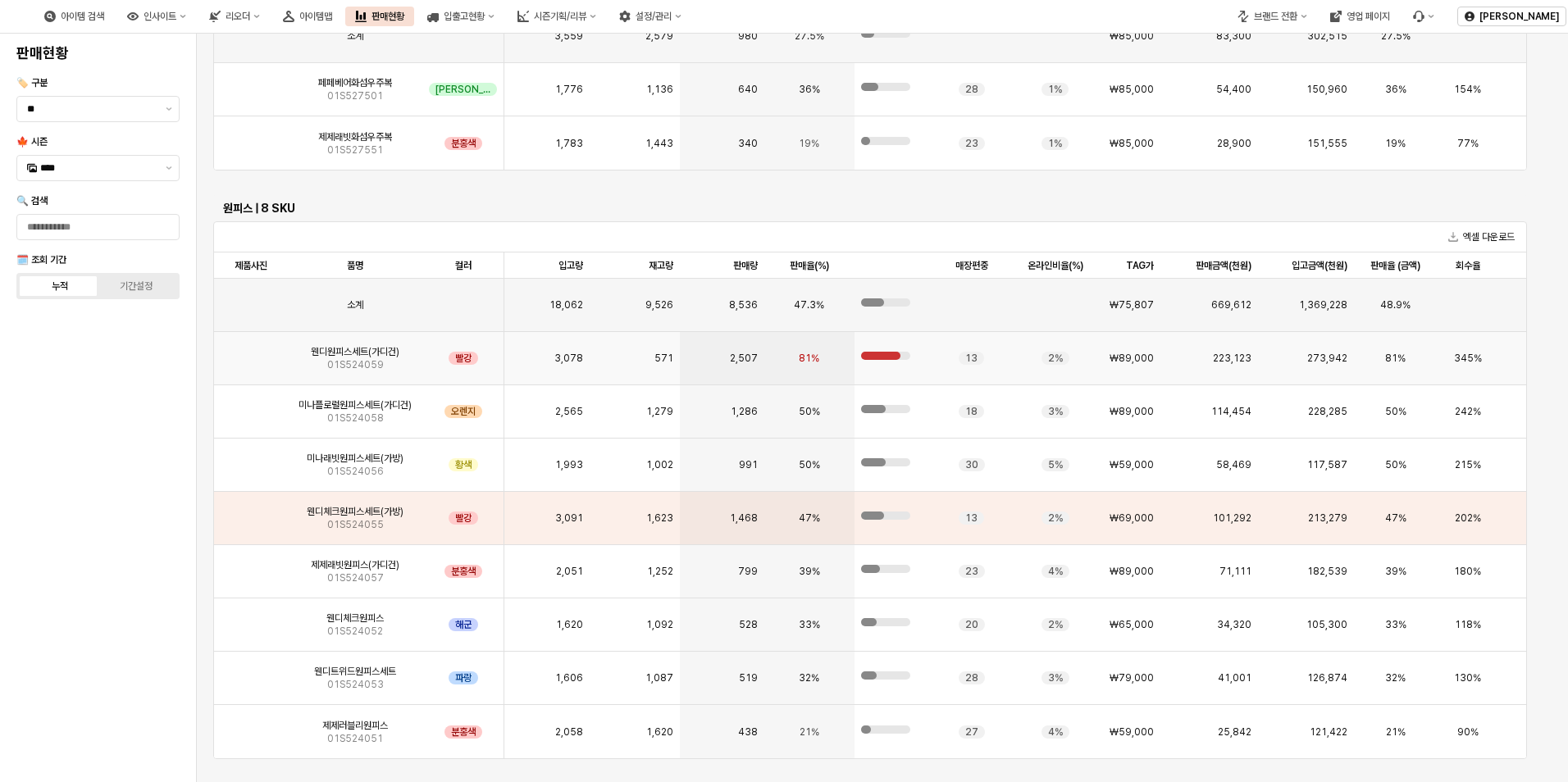
click at [251, 352] on img "앱 프레임" at bounding box center [251, 352] width 0 height 0
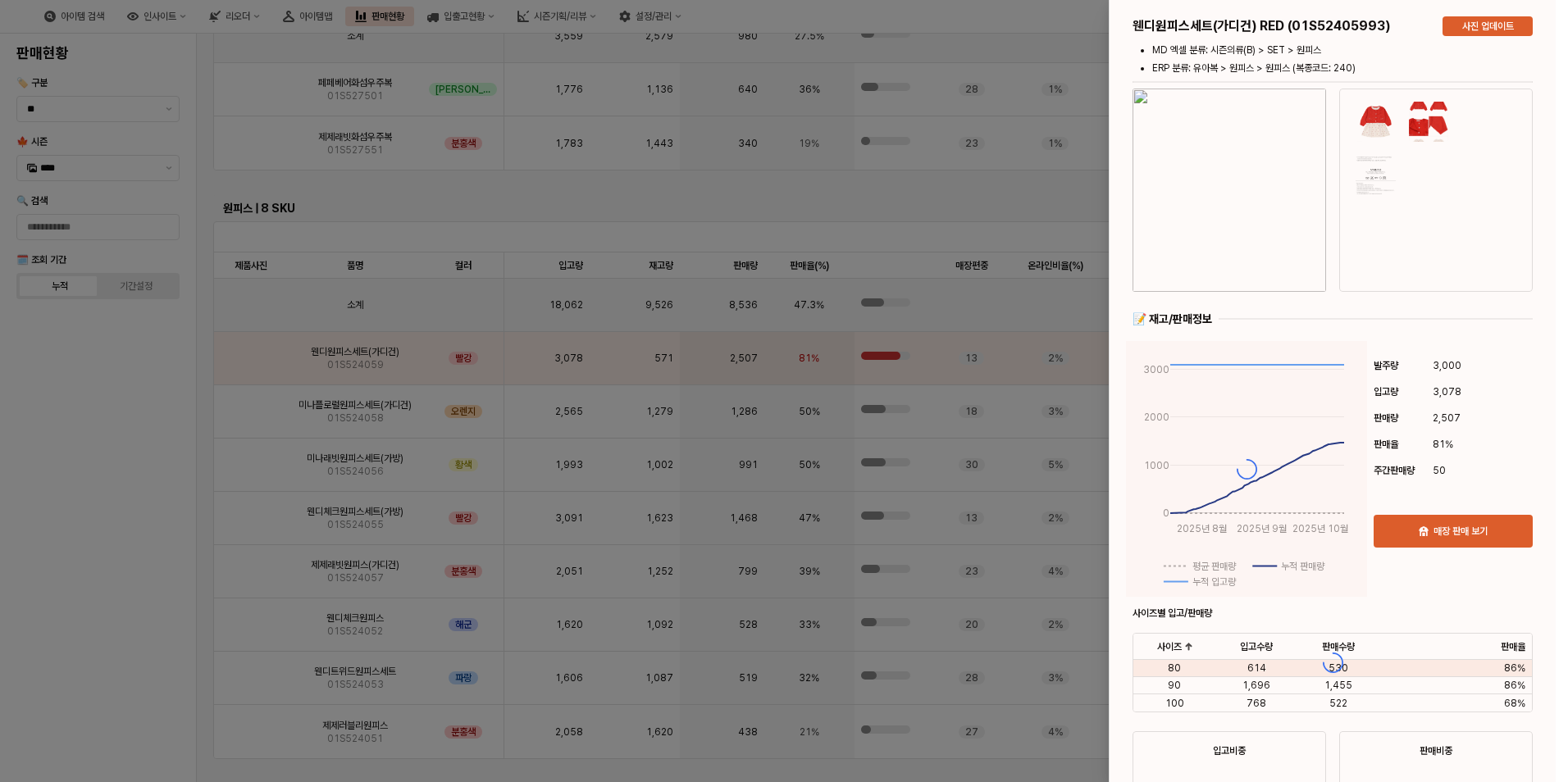
click at [85, 629] on div at bounding box center [784, 391] width 1568 height 782
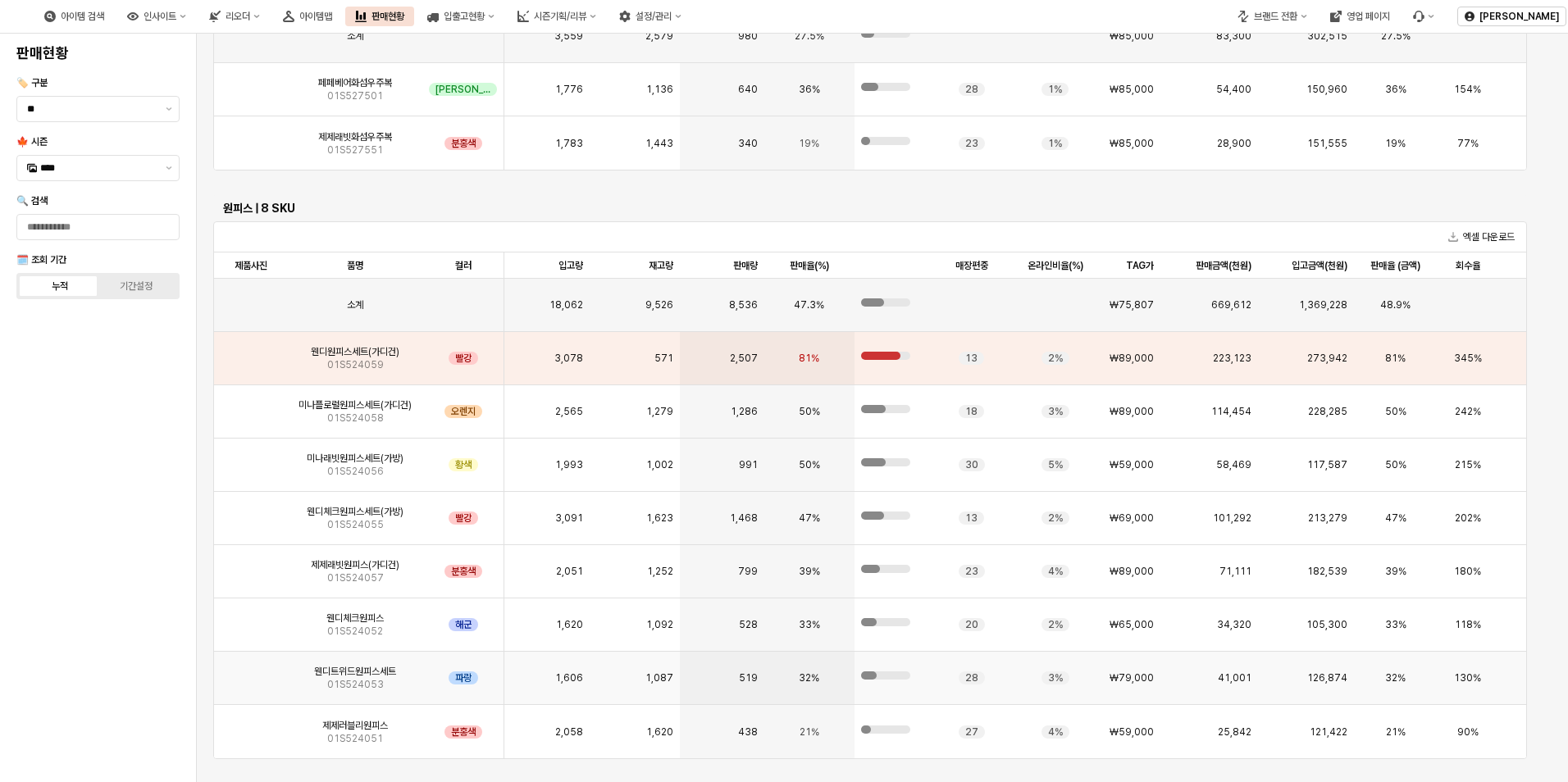
click at [251, 672] on img "앱 프레임" at bounding box center [251, 672] width 0 height 0
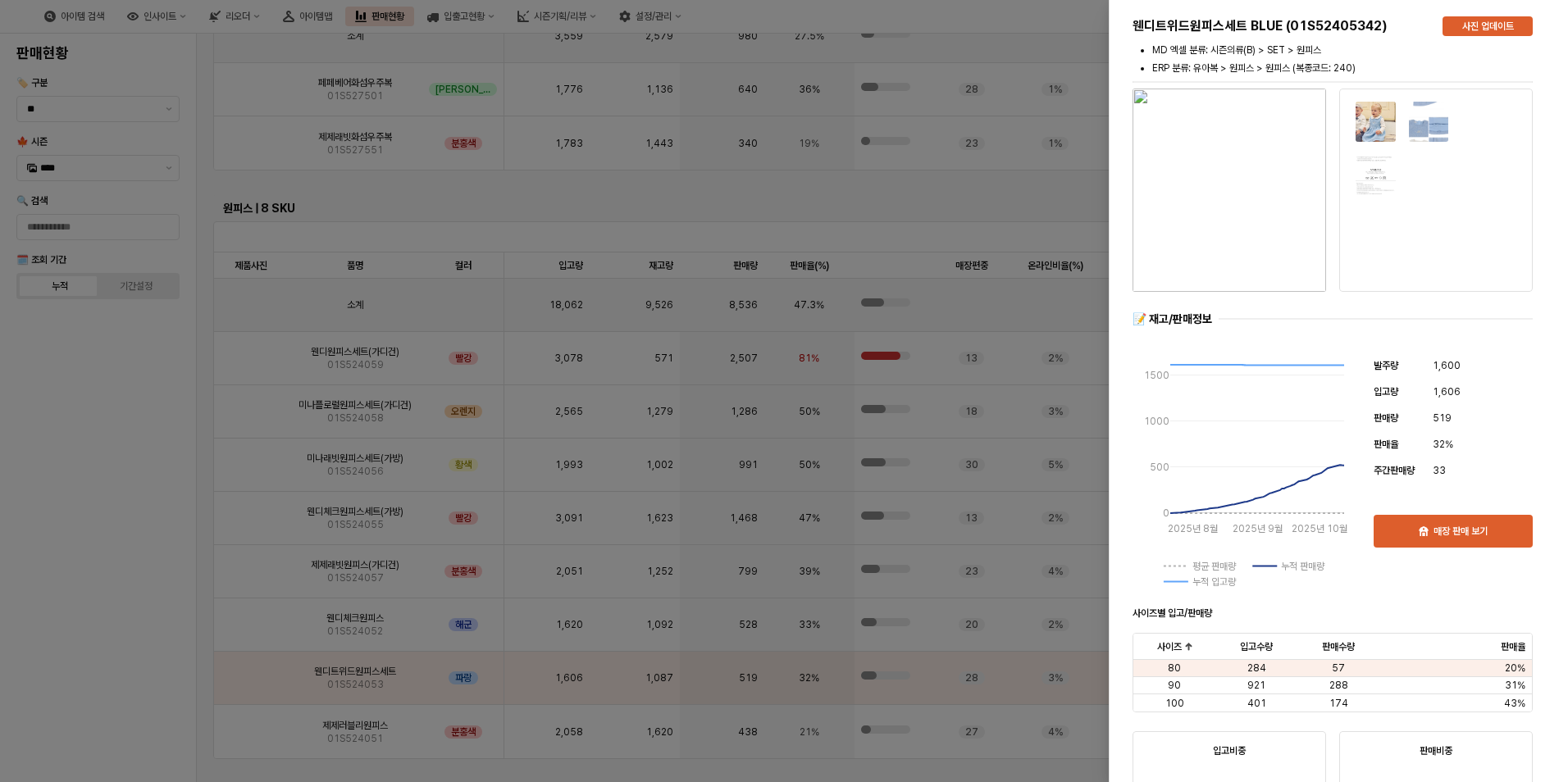
click at [114, 624] on div at bounding box center [784, 391] width 1568 height 782
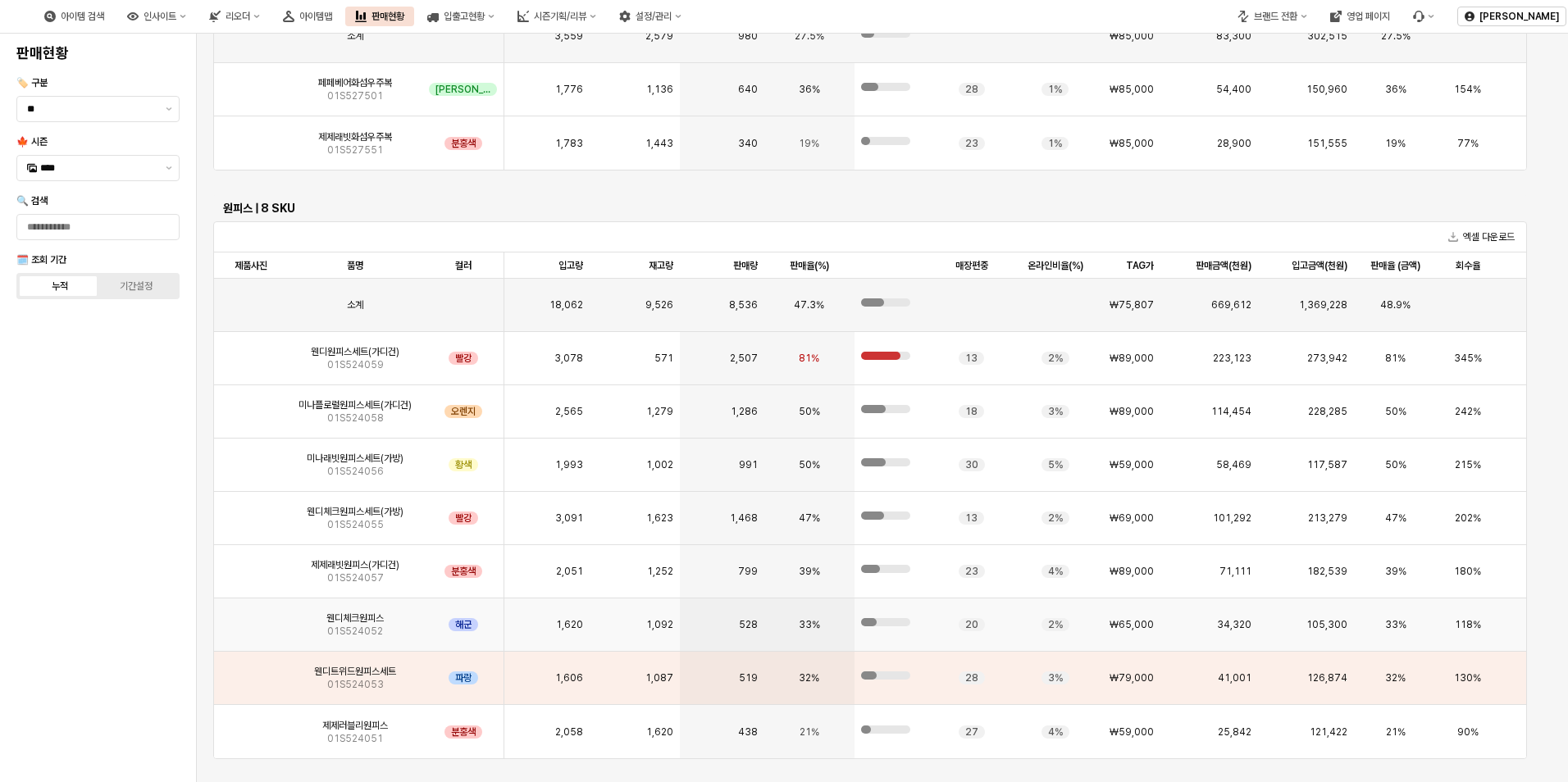
click at [251, 618] on img "앱 프레임" at bounding box center [251, 618] width 0 height 0
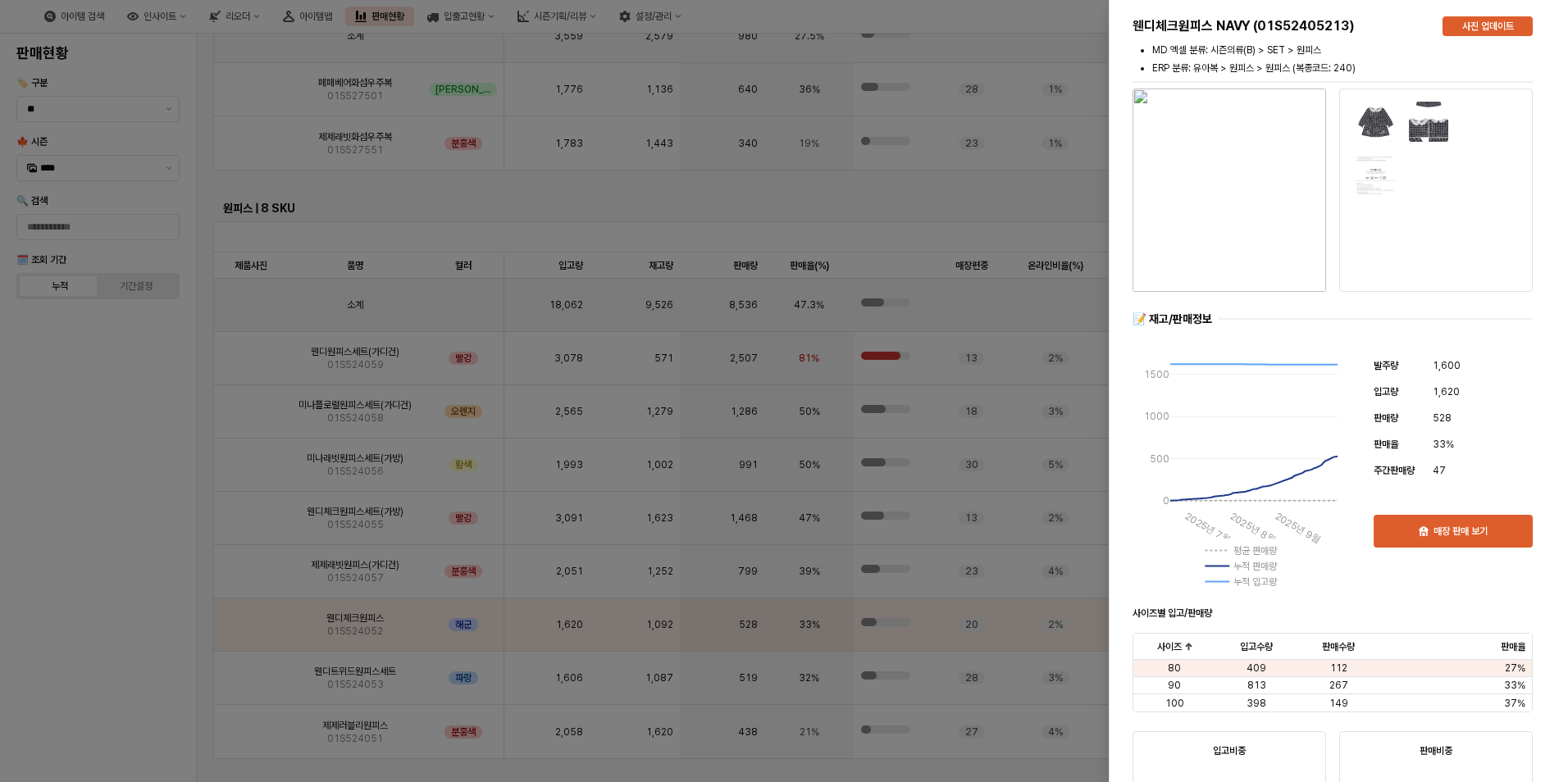
click at [92, 622] on div at bounding box center [784, 391] width 1568 height 782
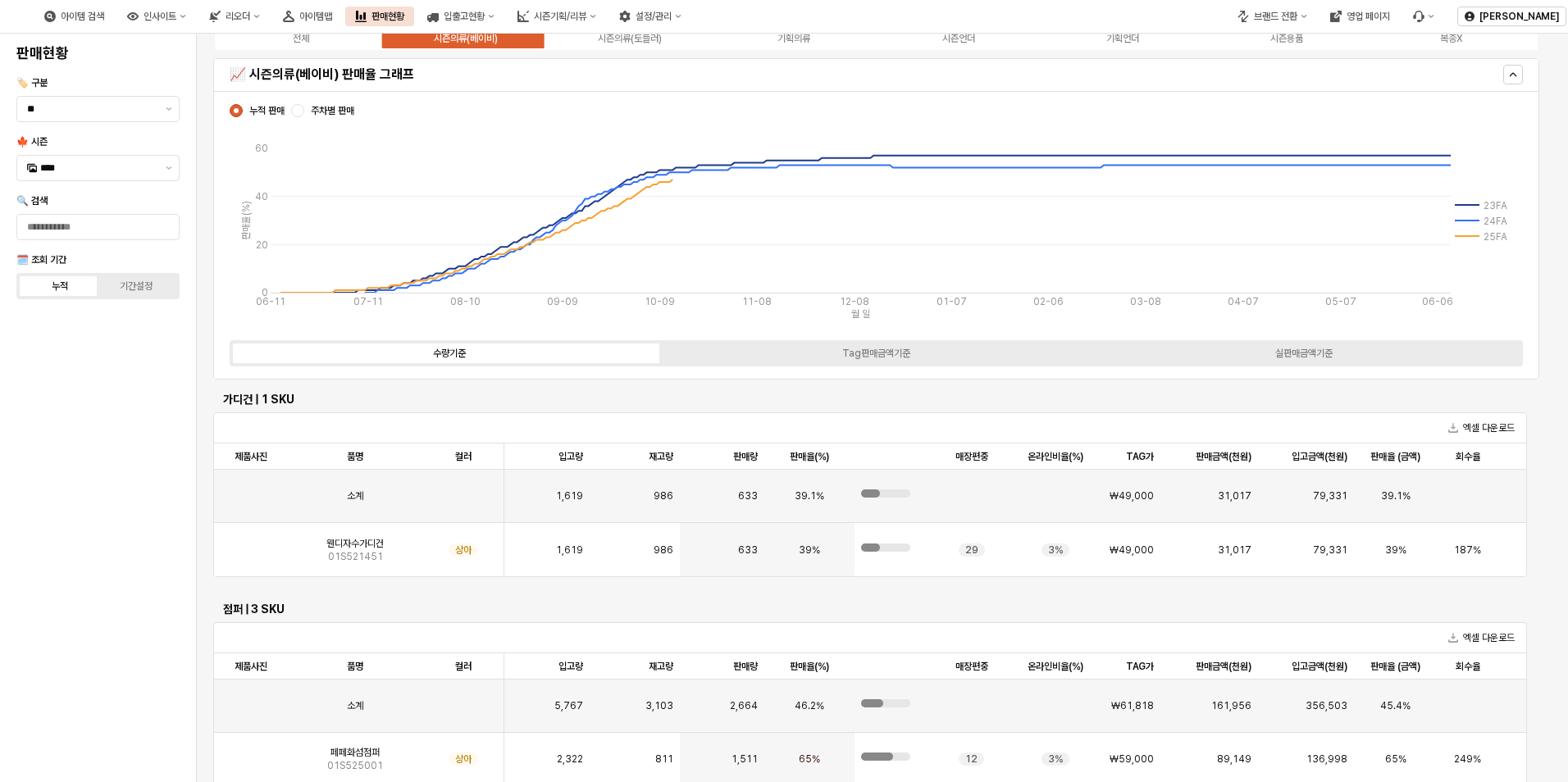
scroll to position [0, 0]
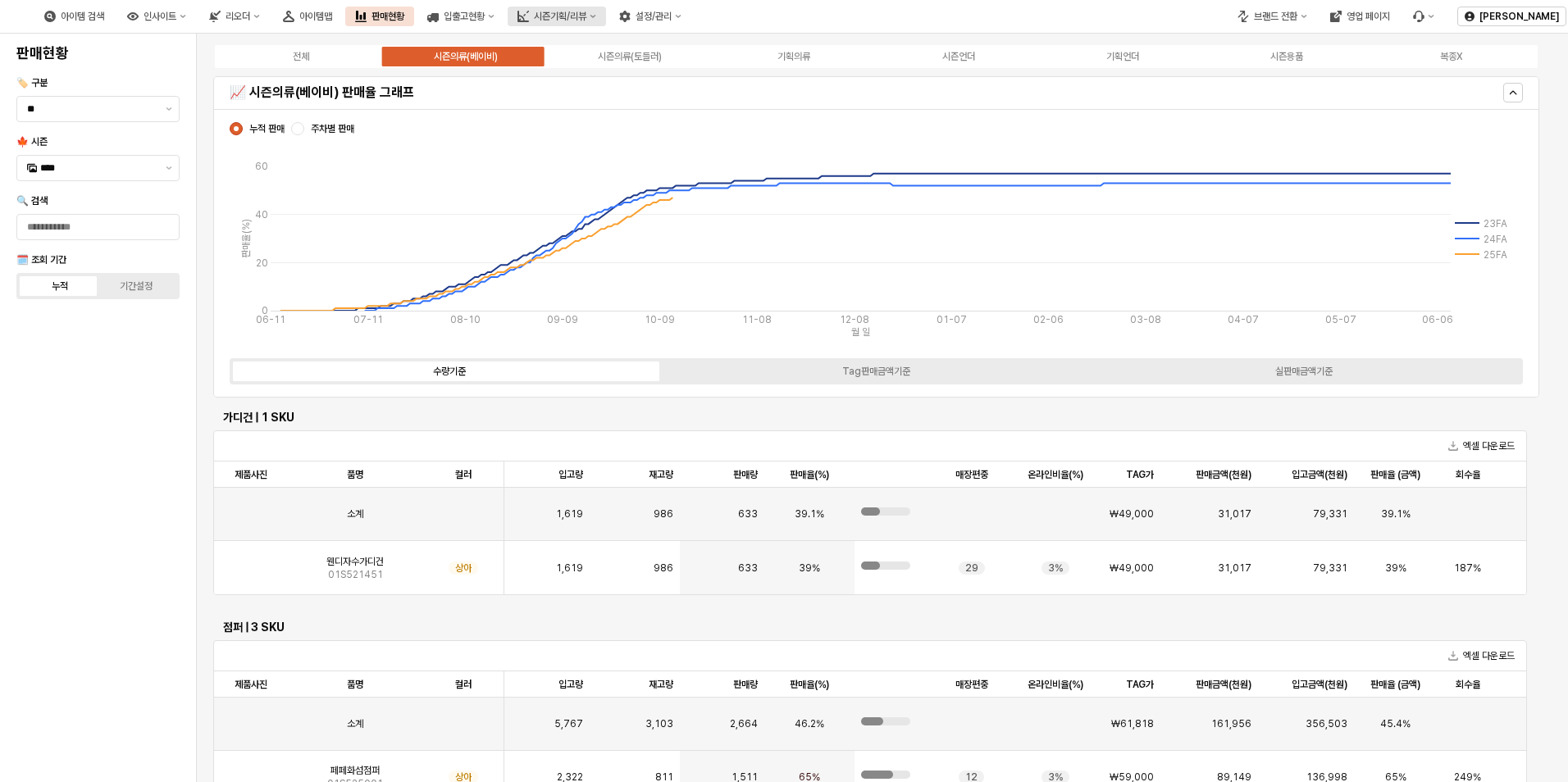
click at [586, 19] on div "시즌기획/리뷰" at bounding box center [560, 16] width 53 height 11
click at [555, 86] on h5 "📈 시즌의류(베이비) 판매율 그래프" at bounding box center [712, 92] width 967 height 16
click at [595, 56] on label "시즌의류(토들러)" at bounding box center [630, 56] width 164 height 15
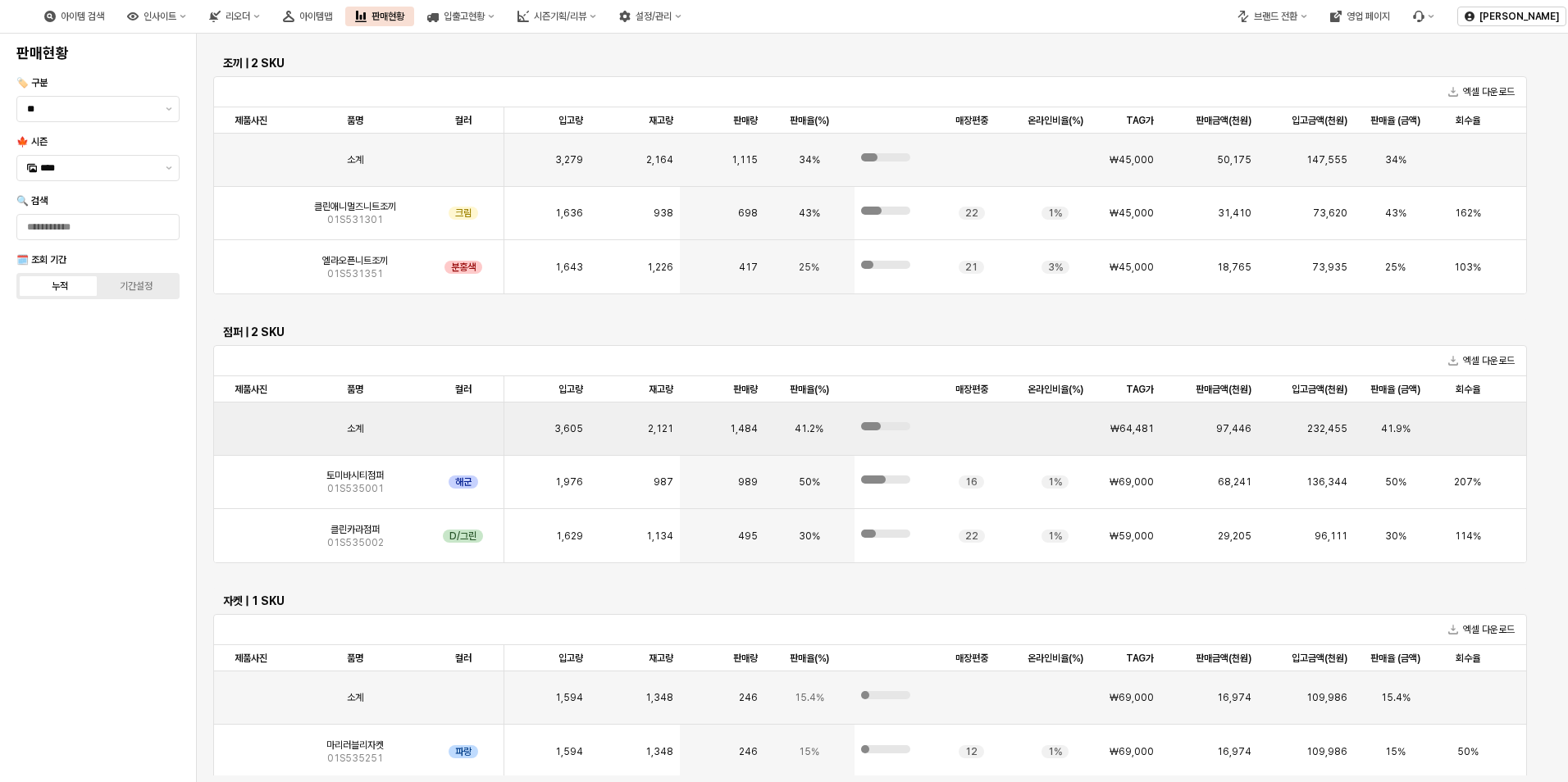
scroll to position [3152, 0]
